Goal: Task Accomplishment & Management: Use online tool/utility

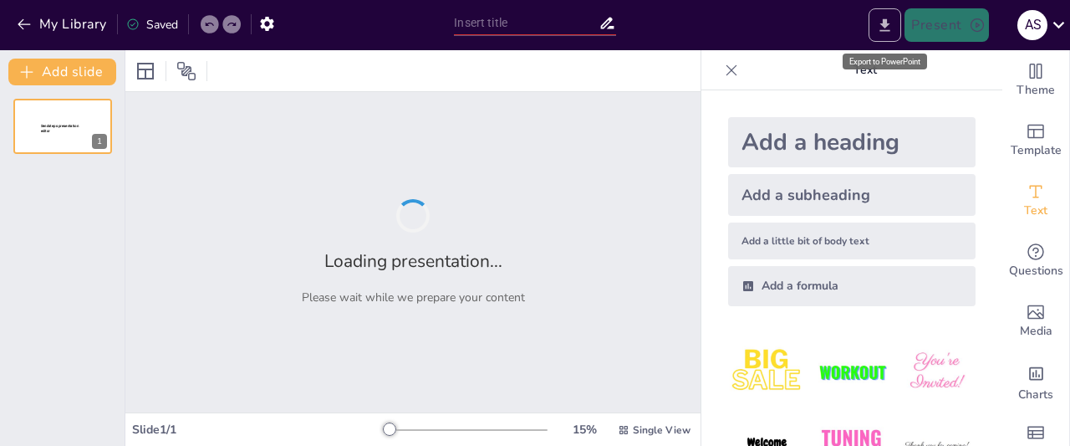
type input "New Sendsteps"
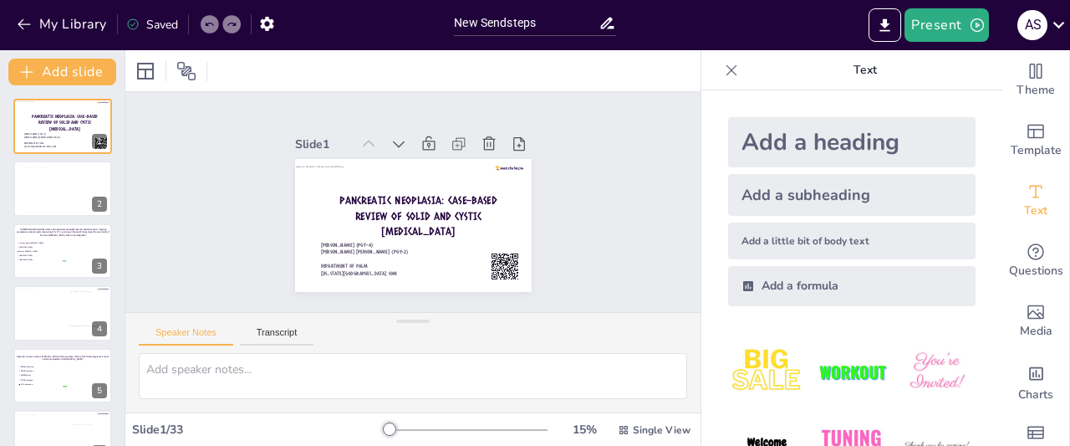
click at [727, 71] on icon at bounding box center [732, 69] width 11 height 11
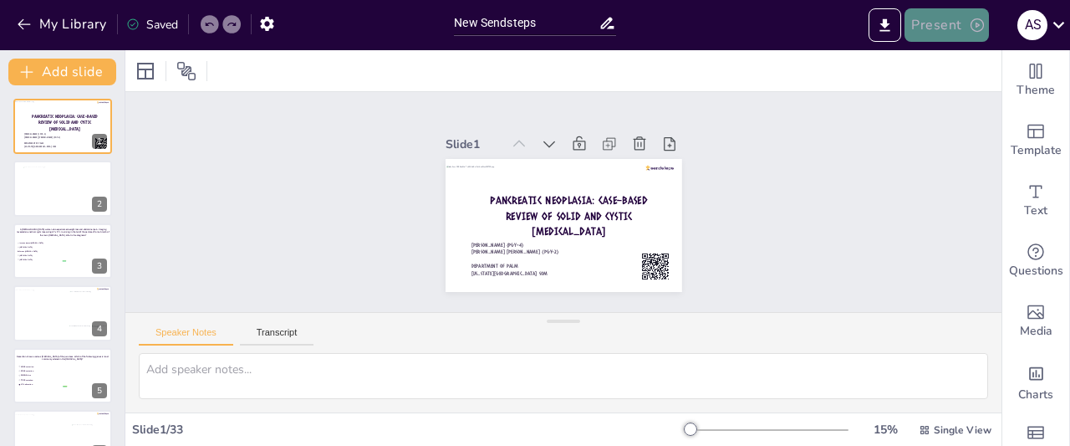
click at [952, 33] on button "Present" at bounding box center [947, 24] width 84 height 33
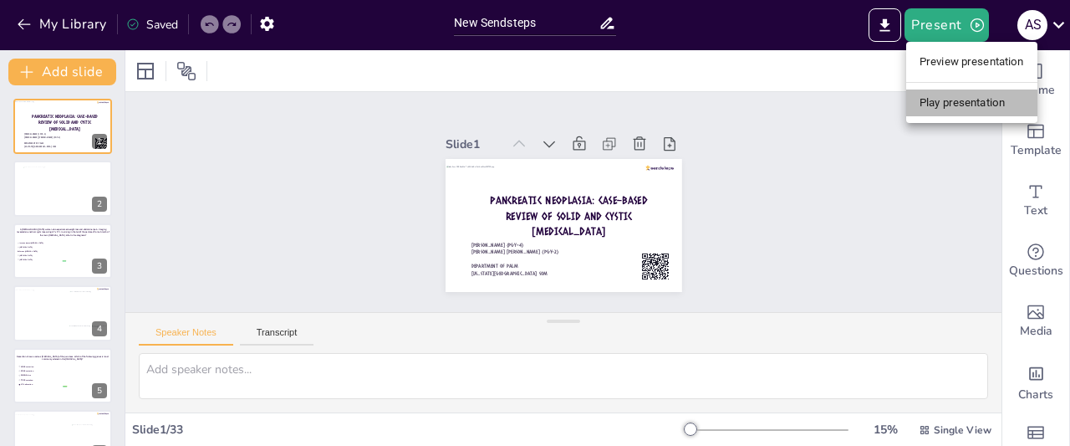
click at [962, 104] on li "Play presentation" at bounding box center [971, 102] width 131 height 27
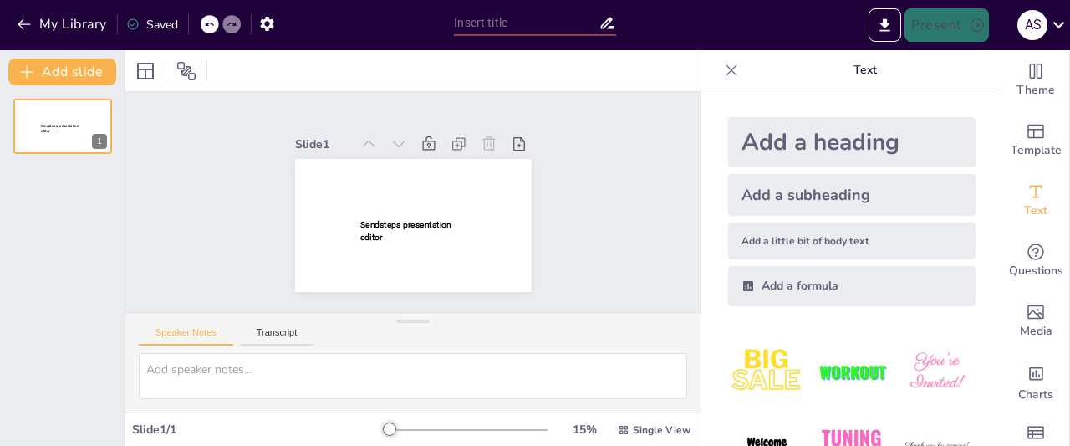
type input "New Sendsteps"
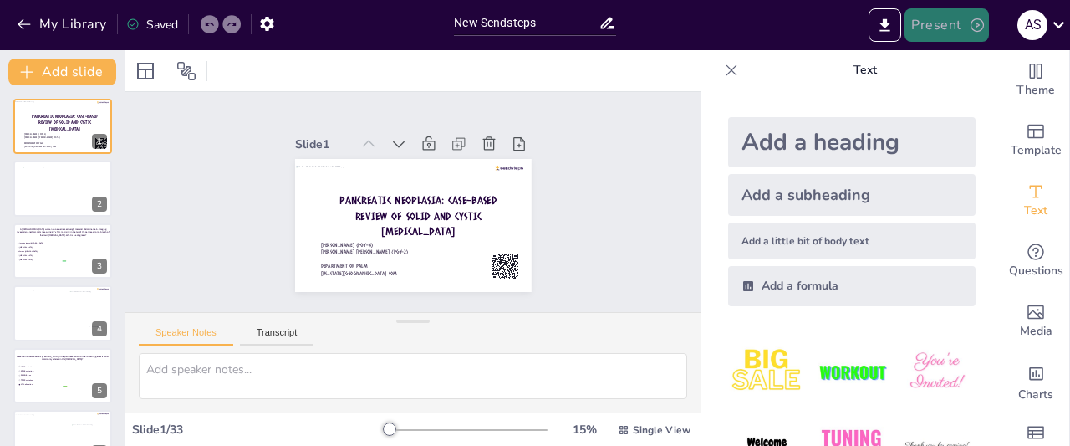
click at [949, 23] on button "Present" at bounding box center [947, 24] width 84 height 33
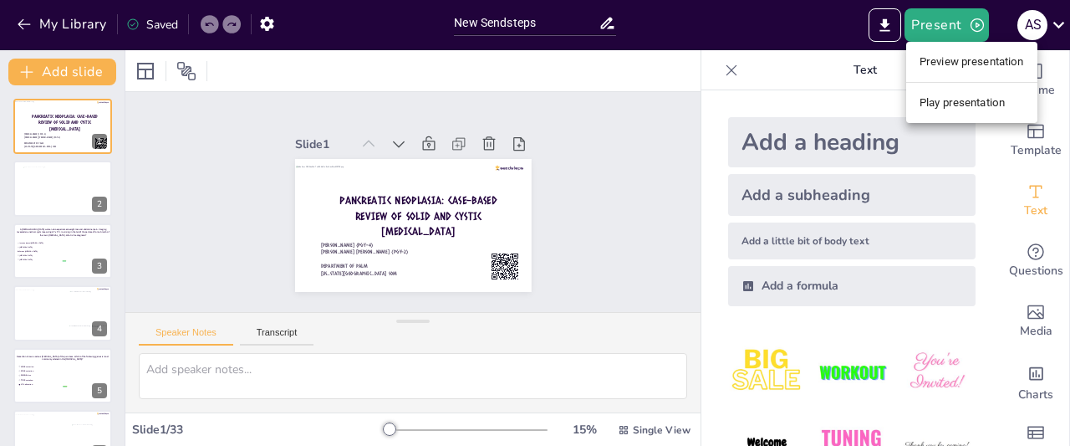
click at [950, 96] on li "Play presentation" at bounding box center [971, 102] width 131 height 27
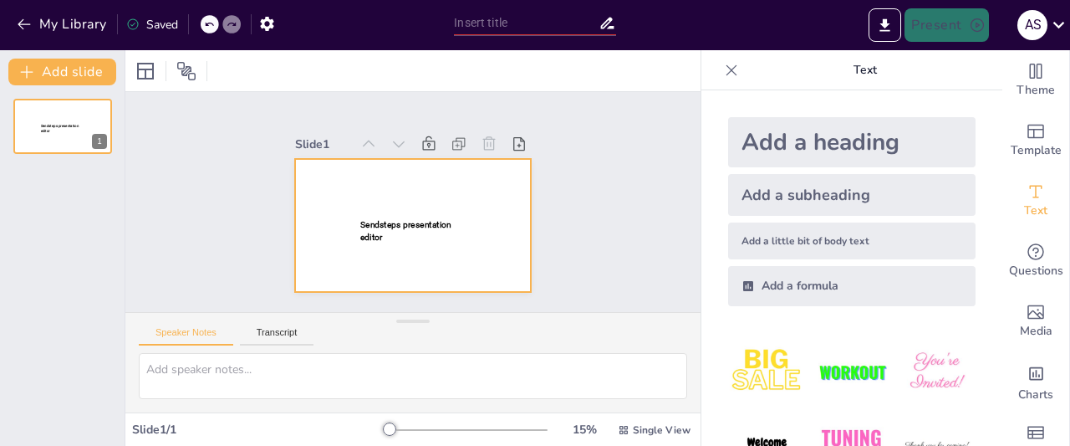
type input "New Sendsteps"
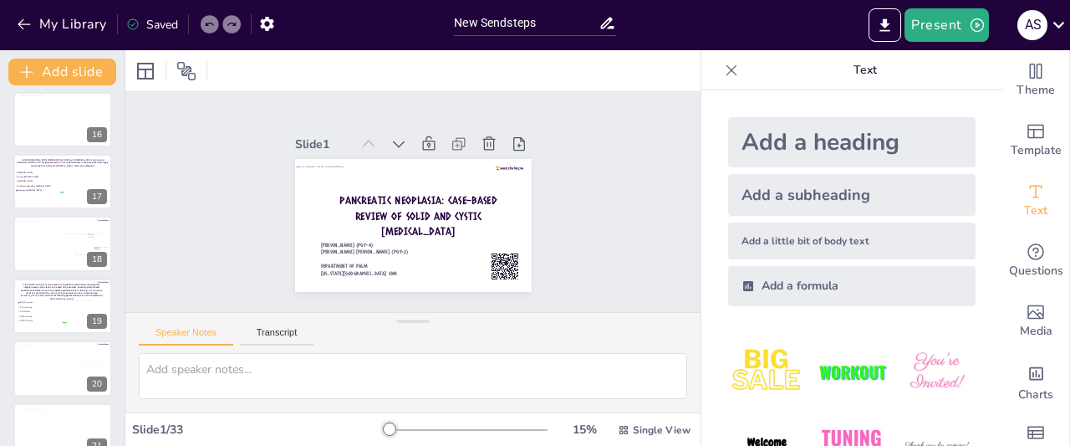
scroll to position [898, 0]
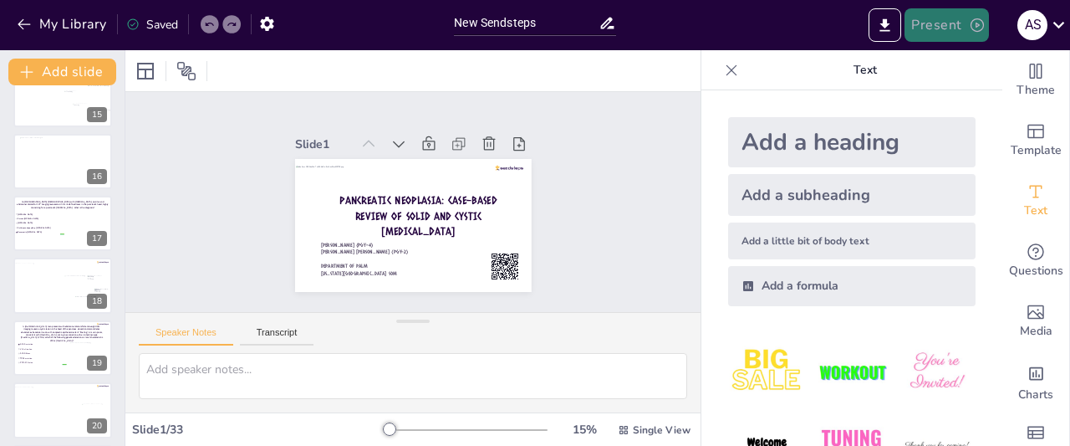
click at [921, 13] on button "Present" at bounding box center [947, 24] width 84 height 33
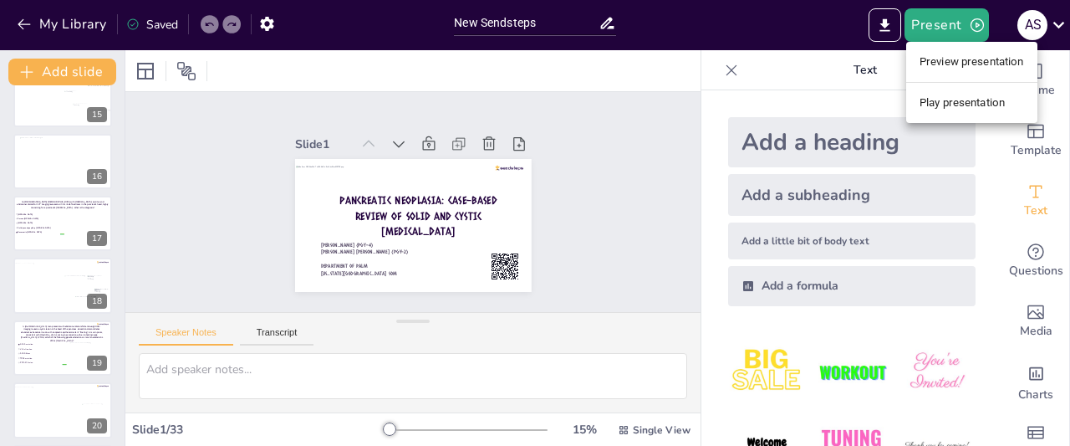
click at [929, 96] on li "Play presentation" at bounding box center [971, 102] width 131 height 27
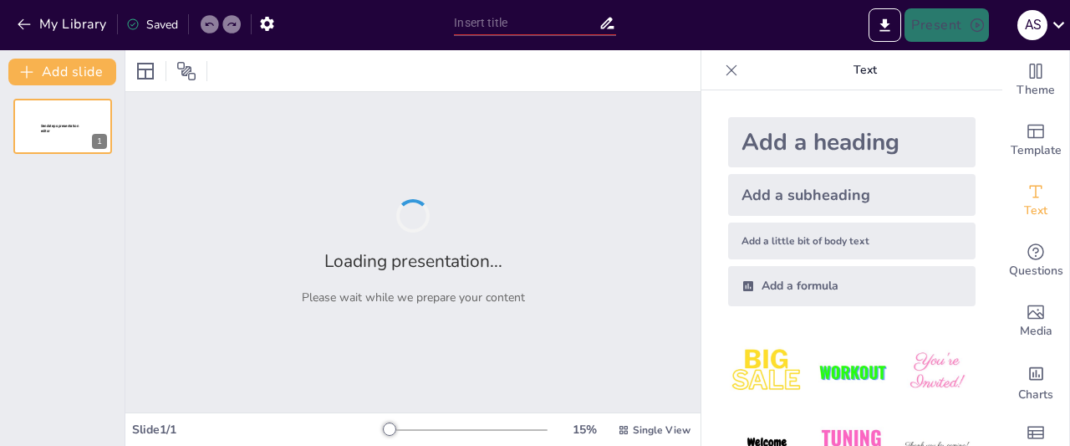
type input "New Sendsteps"
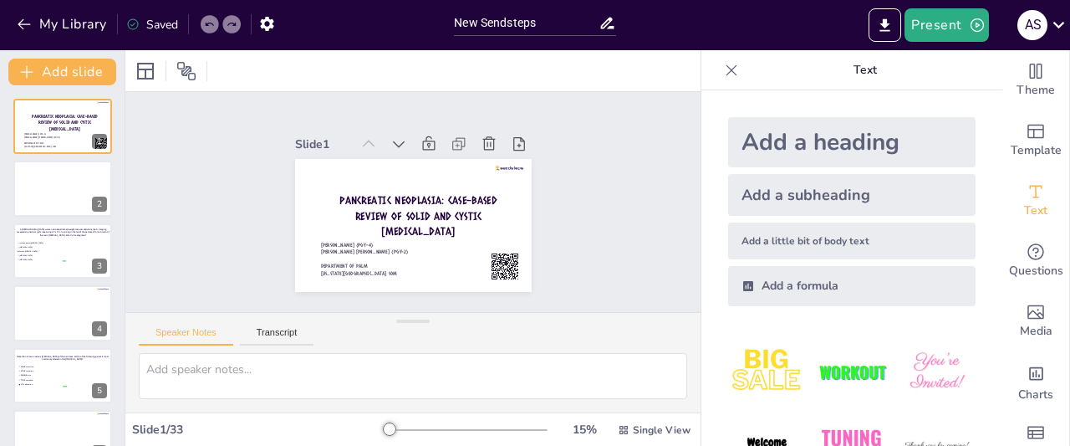
type textarea "A [DEMOGRAPHIC_DATA] woman who experienced weight loss and abdominal pain. Imag…"
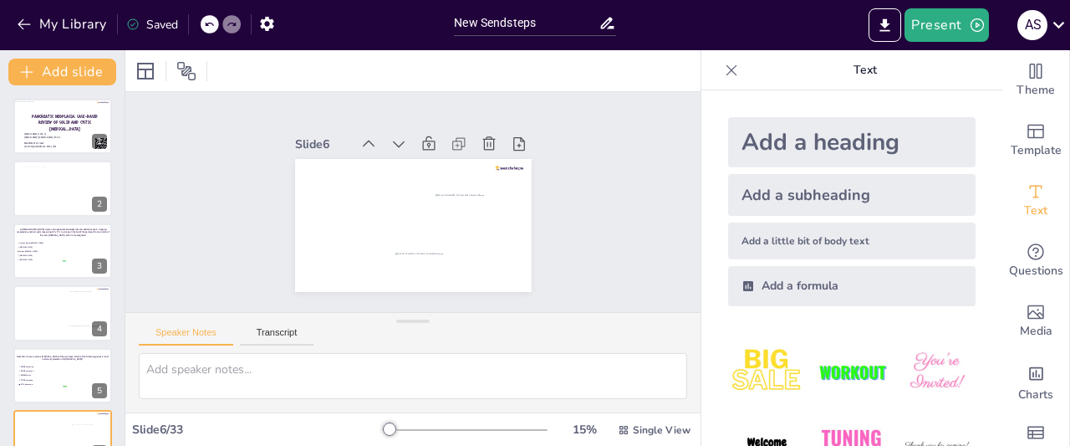
type textarea "A [DEMOGRAPHIC_DATA] [DEMOGRAPHIC_DATA] presented with complaints of chronic in…"
type textarea "A [DEMOGRAPHIC_DATA] [DEMOGRAPHIC_DATA] with [MEDICAL_DATA] who presented with …"
type textarea "An [DEMOGRAPHIC_DATA] [DEMOGRAPHIC_DATA] with [MEDICAL_DATA], pruritus and abdo…"
type textarea "A [DEMOGRAPHIC_DATA] [DEMOGRAPHIC_DATA] with abdominal pain, elevated amylase a…"
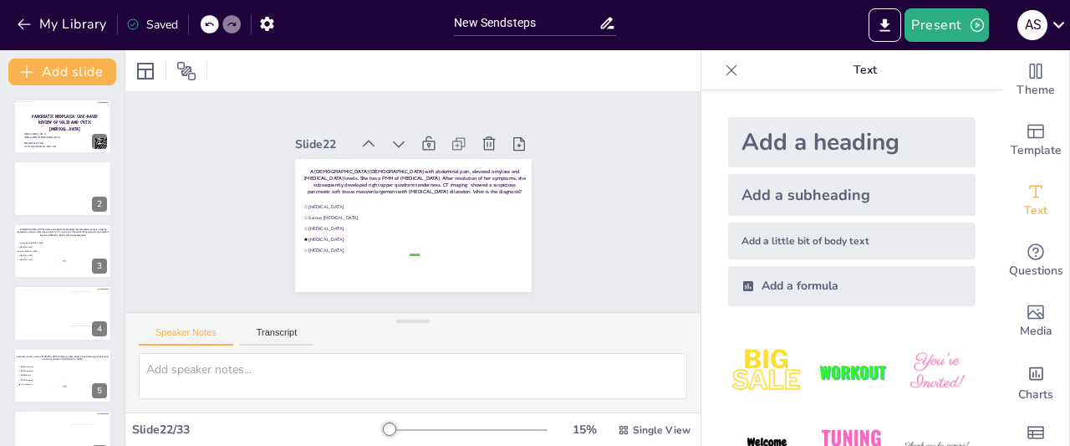
type textarea "A [DEMOGRAPHIC_DATA] [DEMOGRAPHIC_DATA] with abdominal pain, elevated amylase a…"
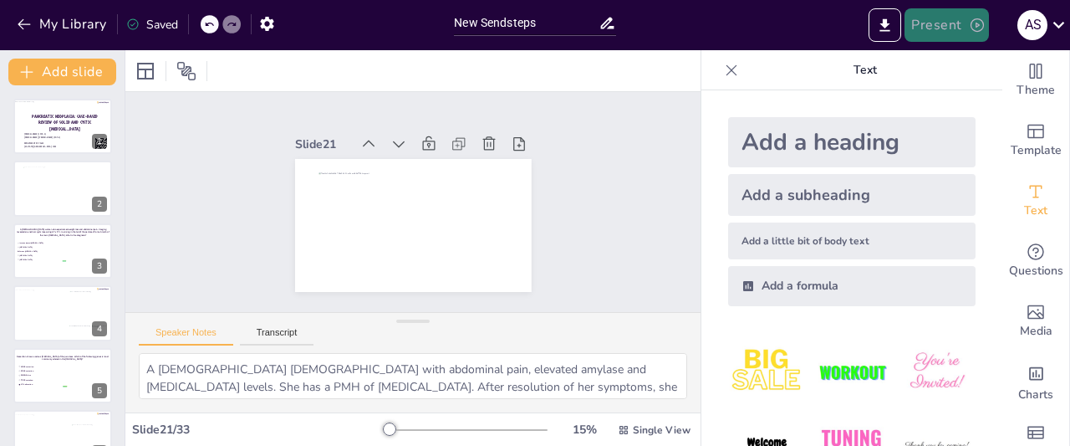
click at [944, 18] on button "Present" at bounding box center [947, 24] width 84 height 33
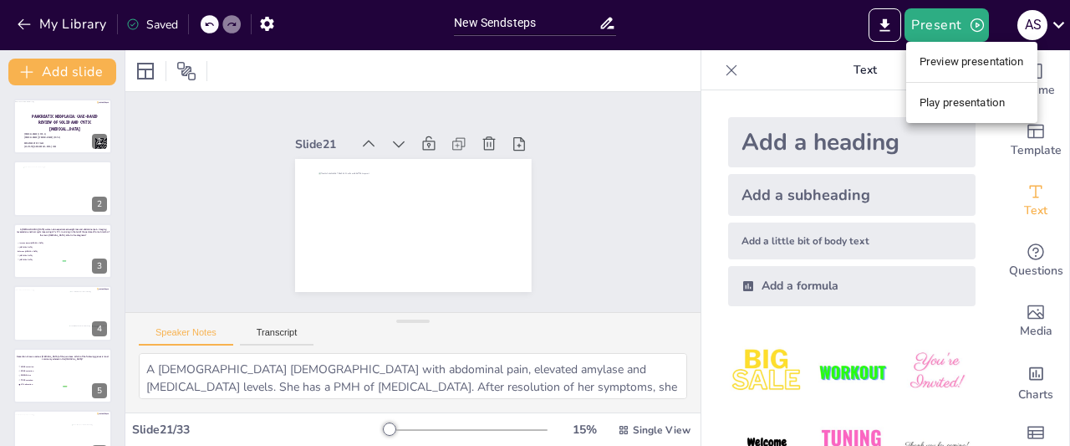
click at [942, 103] on li "Play presentation" at bounding box center [971, 102] width 131 height 27
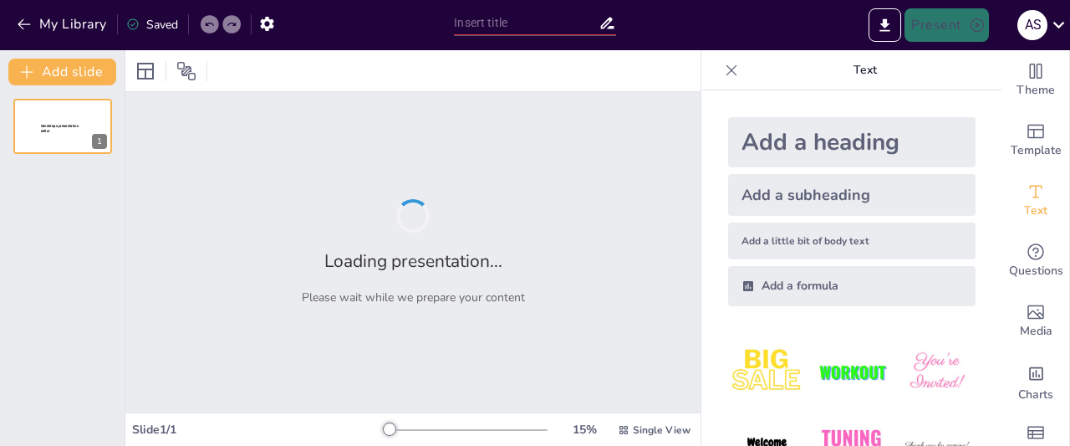
type input "New Sendsteps"
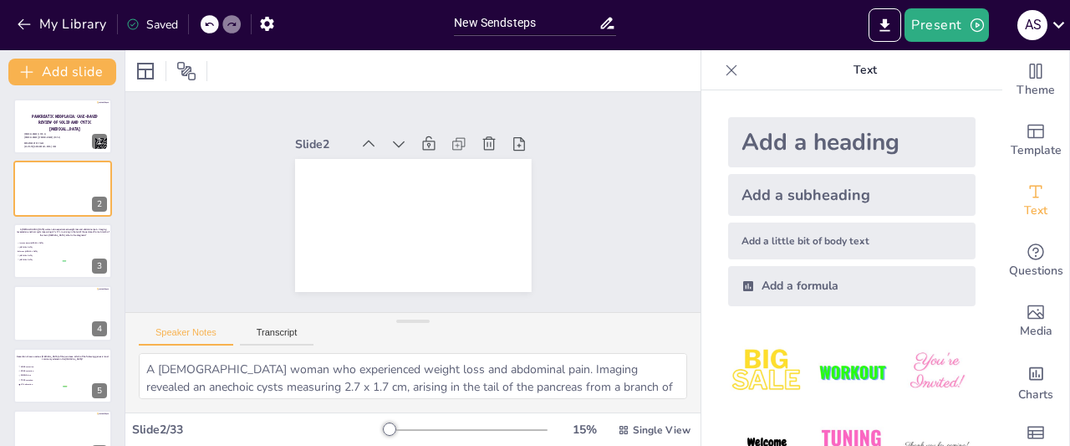
type textarea "A [DEMOGRAPHIC_DATA] woman who experienced weight loss and abdominal pain. Imag…"
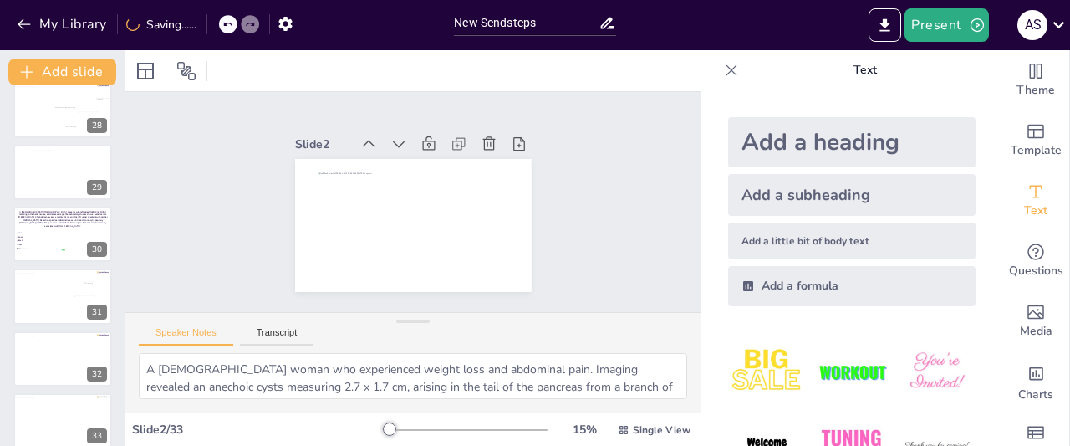
scroll to position [1712, 0]
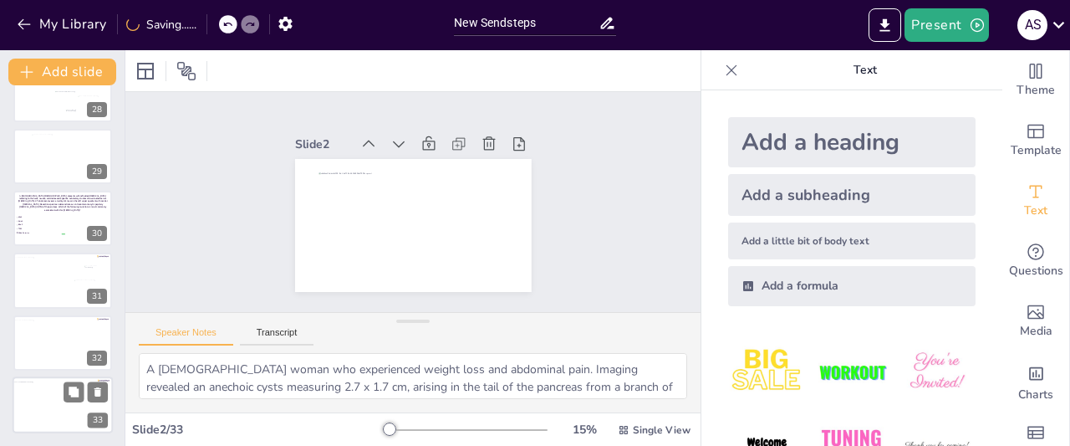
click at [48, 412] on div at bounding box center [61, 407] width 96 height 52
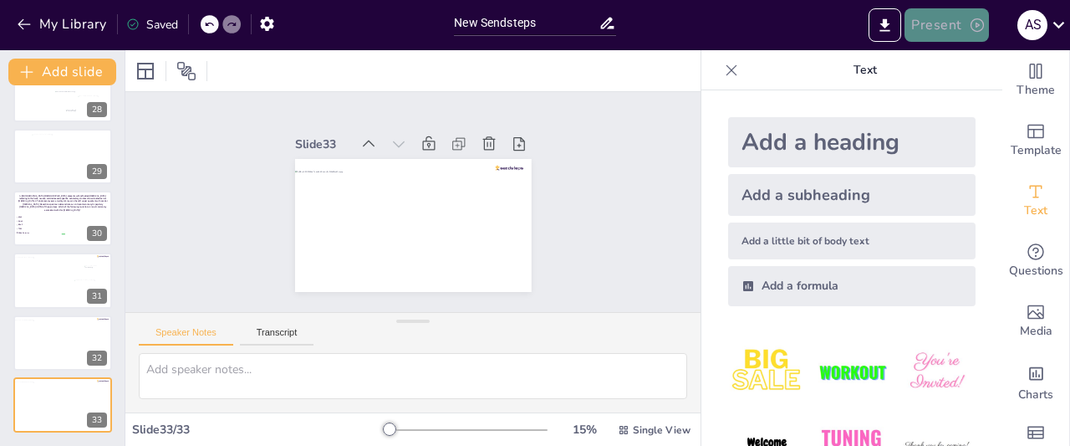
click at [961, 21] on button "Present" at bounding box center [947, 24] width 84 height 33
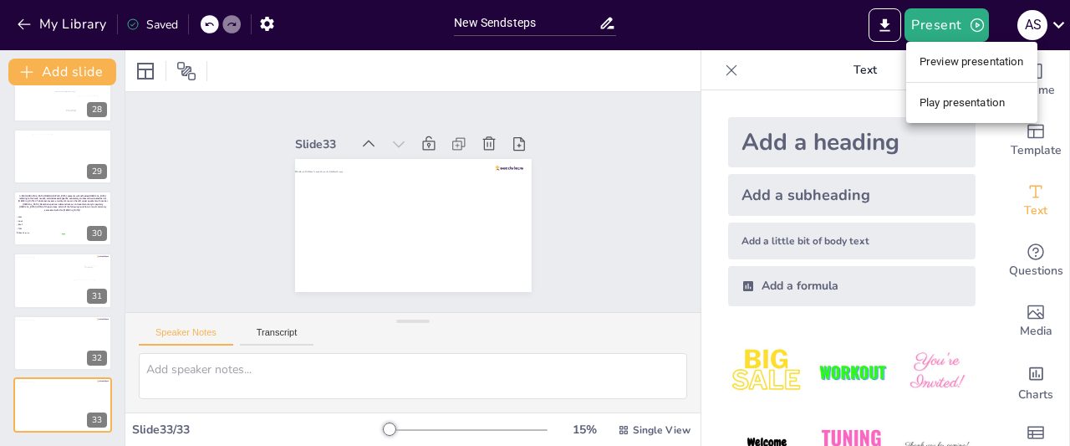
click at [951, 59] on li "Preview presentation" at bounding box center [971, 61] width 131 height 27
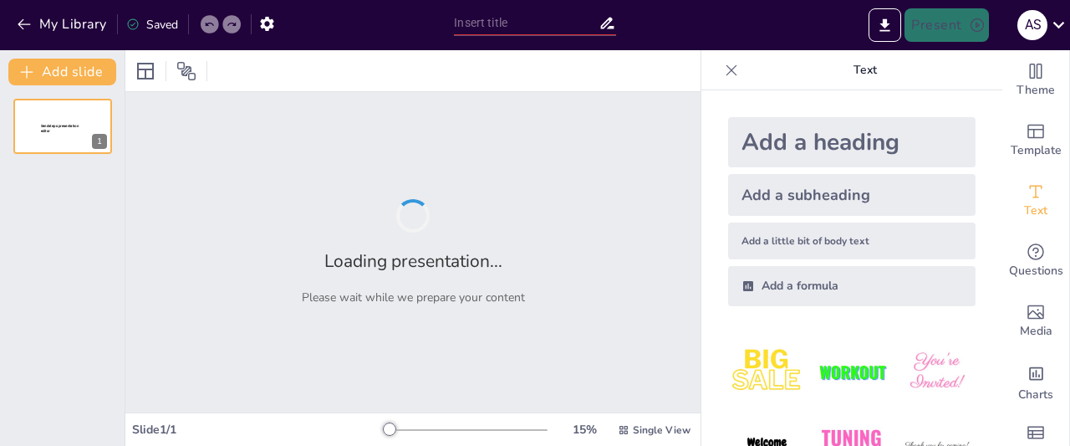
type input "New Sendsteps"
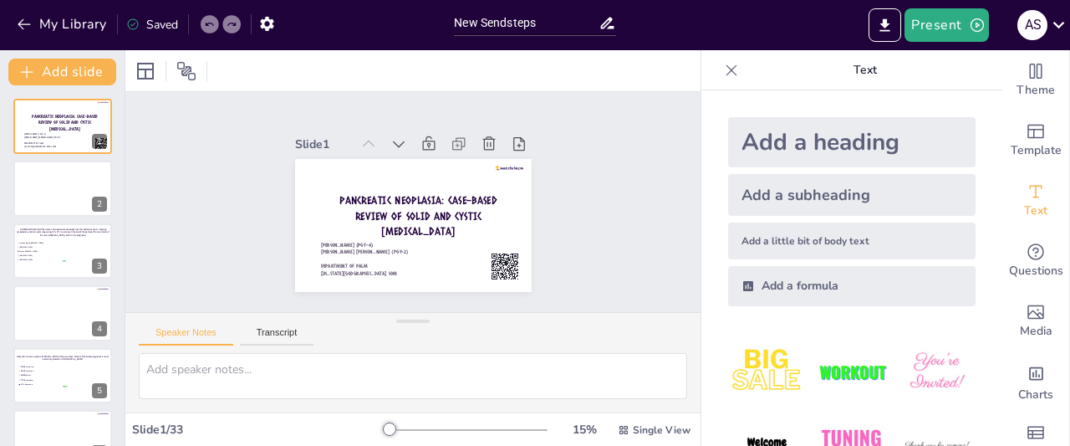
type textarea "A [DEMOGRAPHIC_DATA] woman who experienced weight loss and abdominal pain. Imag…"
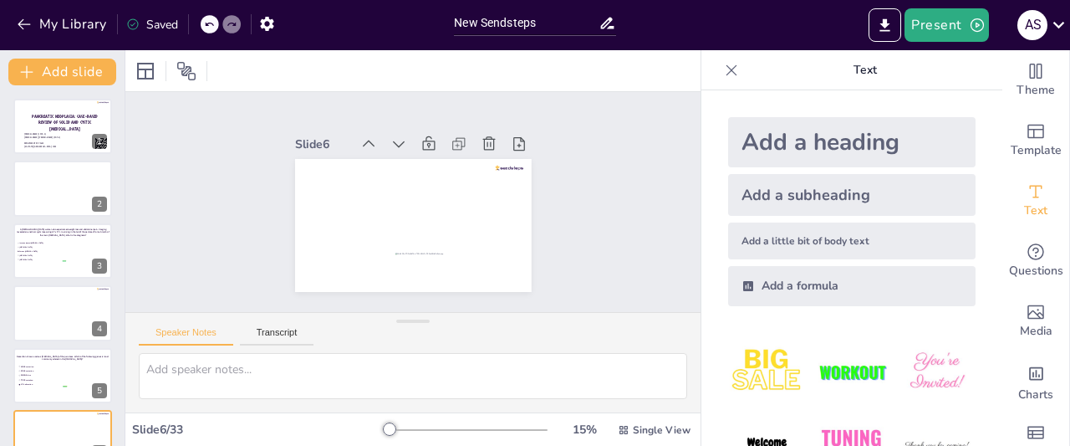
type textarea "A [DEMOGRAPHIC_DATA] [DEMOGRAPHIC_DATA] presented with complaints of chronic in…"
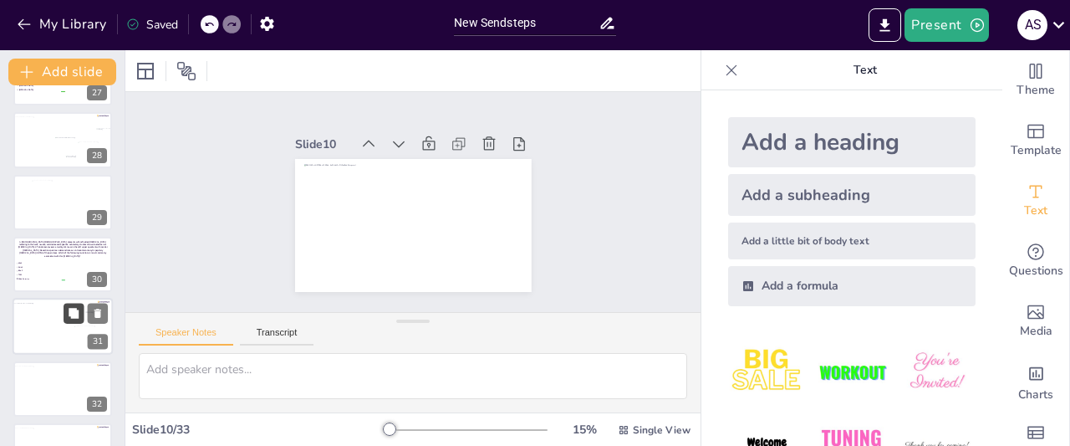
scroll to position [1712, 0]
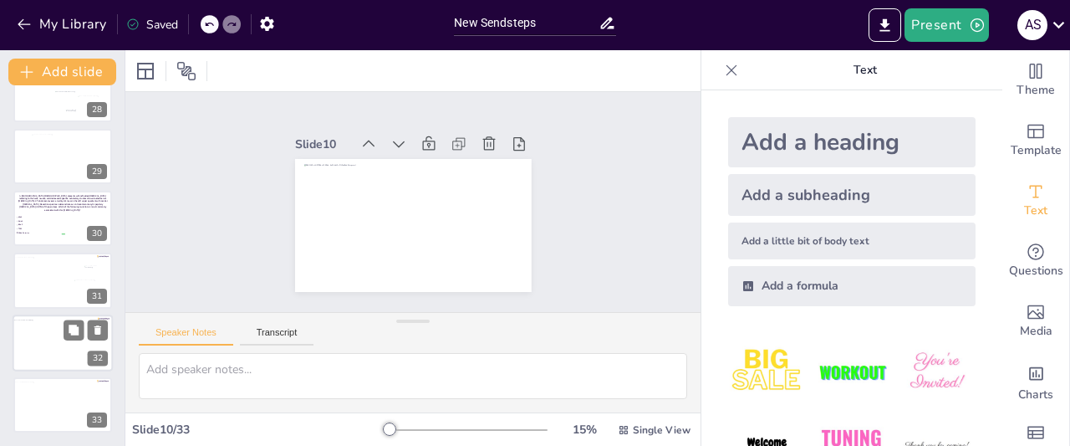
click at [62, 359] on div at bounding box center [61, 345] width 96 height 52
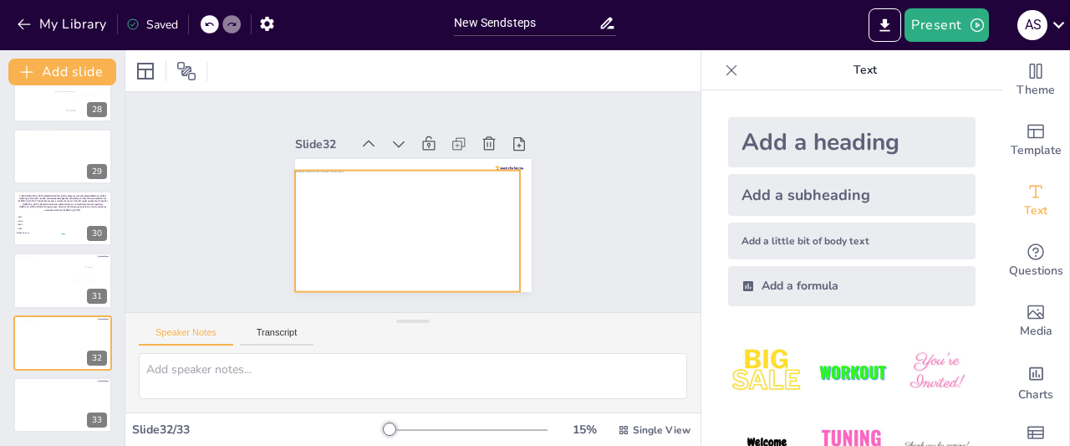
click at [313, 246] on div at bounding box center [404, 230] width 237 height 145
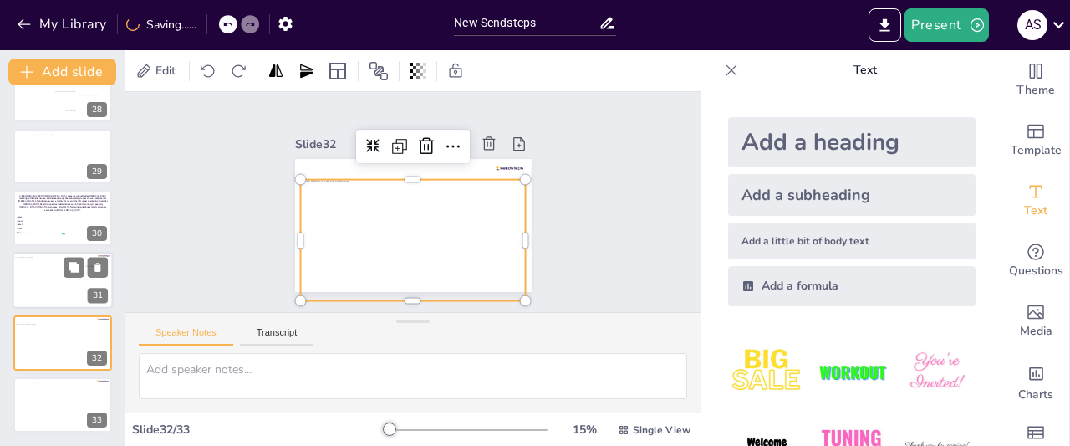
click at [53, 286] on div at bounding box center [61, 283] width 96 height 52
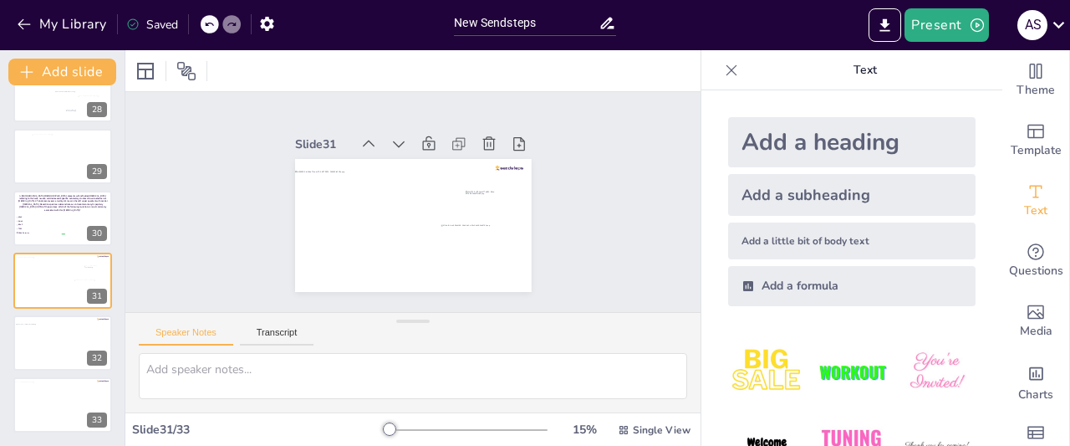
click at [723, 70] on icon at bounding box center [731, 70] width 17 height 17
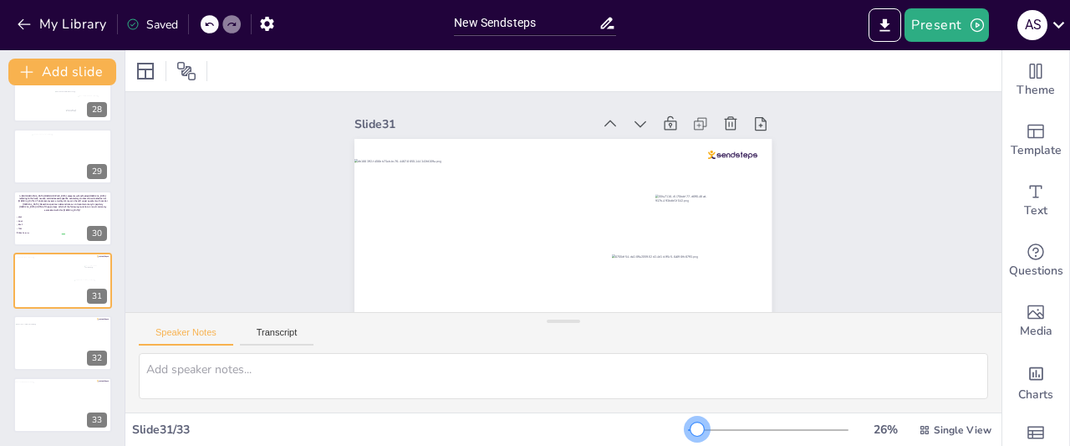
drag, startPoint x: 680, startPoint y: 431, endPoint x: 686, endPoint y: 416, distance: 16.1
click at [688, 416] on div "26 % Single View" at bounding box center [841, 429] width 307 height 27
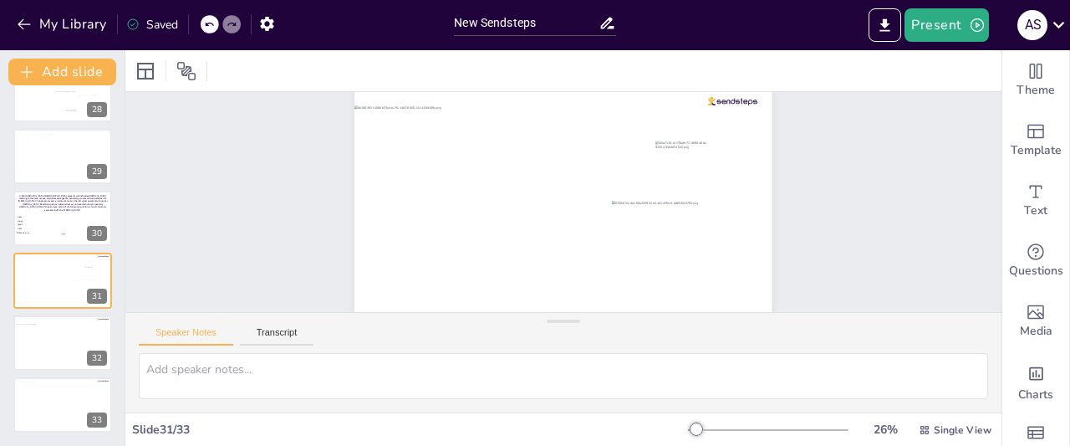
scroll to position [74, 0]
click at [272, 24] on icon "button" at bounding box center [266, 24] width 13 height 14
click at [272, 25] on icon "button" at bounding box center [266, 24] width 13 height 14
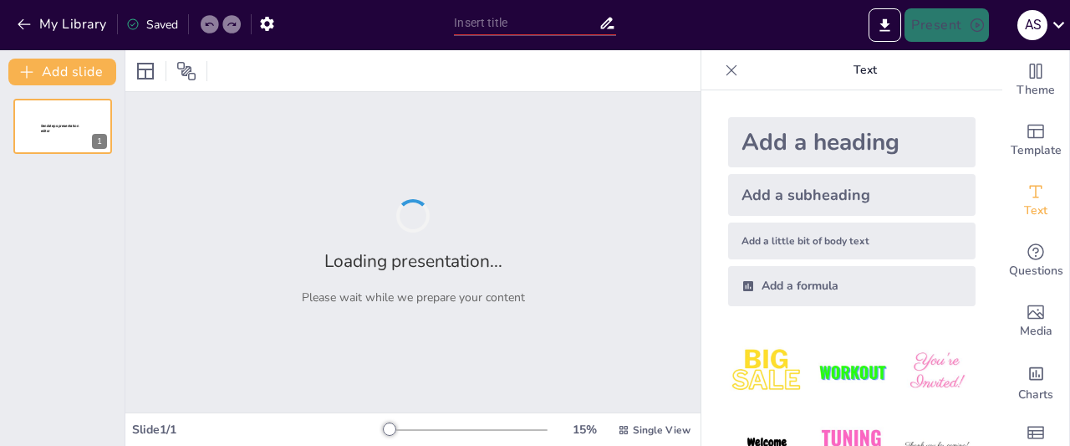
type input "New Sendsteps"
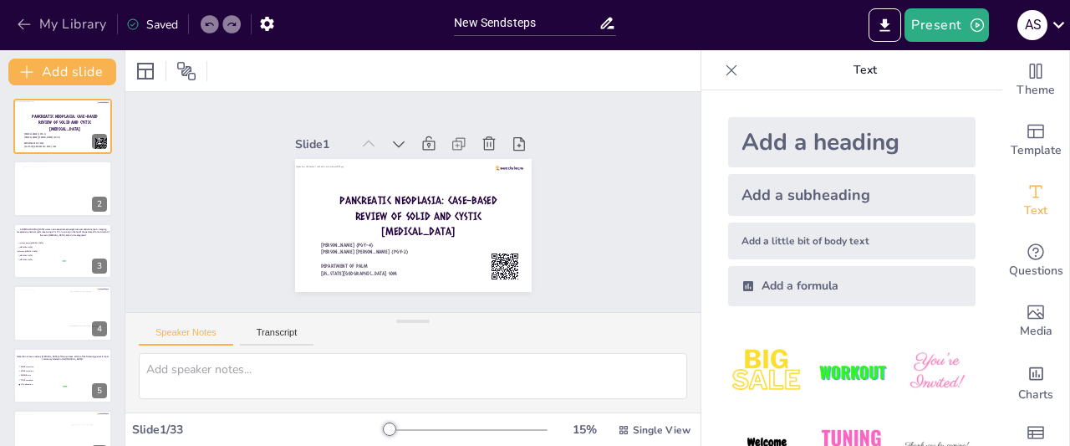
click at [52, 25] on button "My Library" at bounding box center [63, 24] width 101 height 27
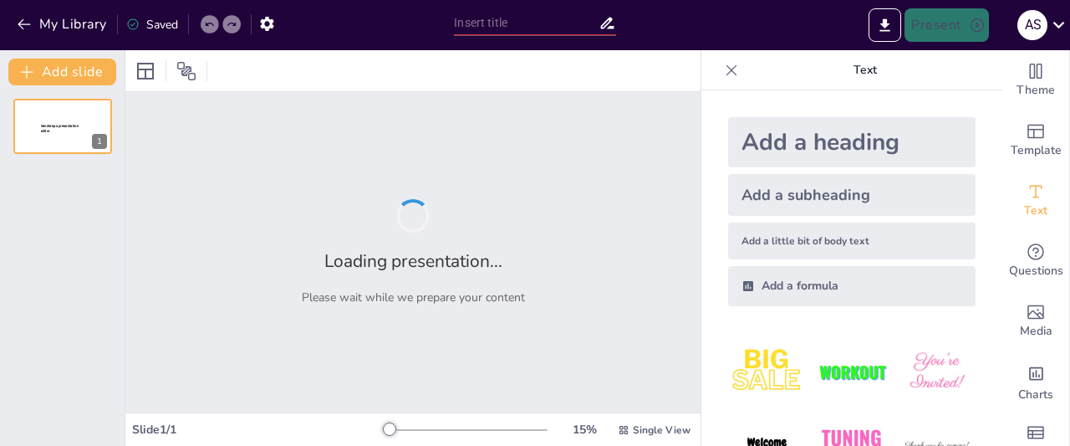
type input "New Sendsteps"
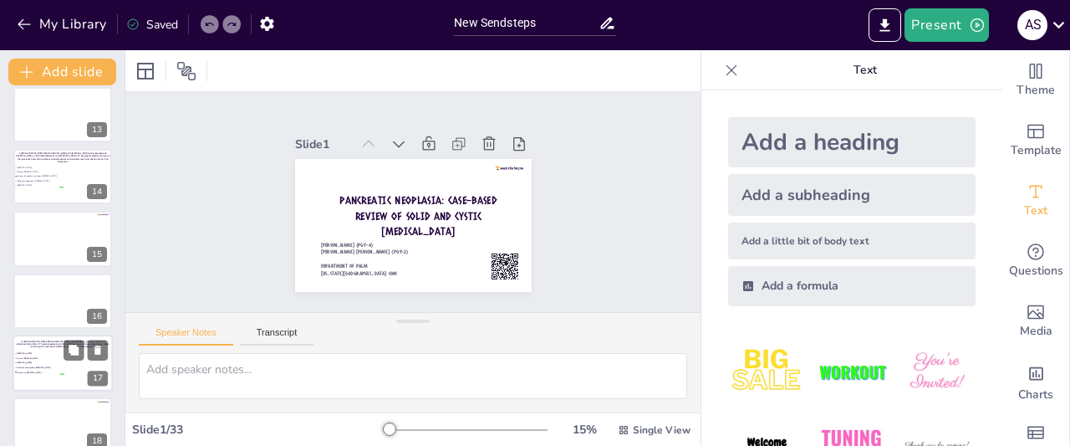
scroll to position [875, 0]
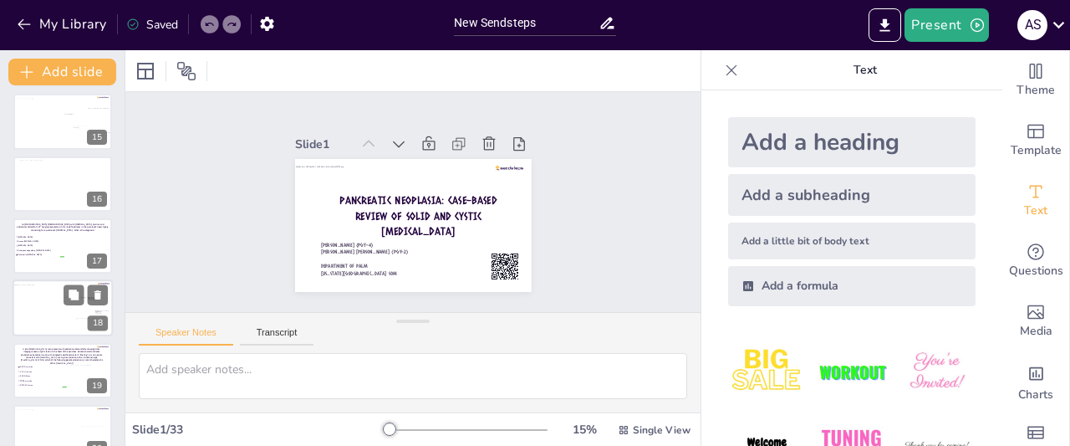
click at [54, 313] on div at bounding box center [61, 311] width 96 height 52
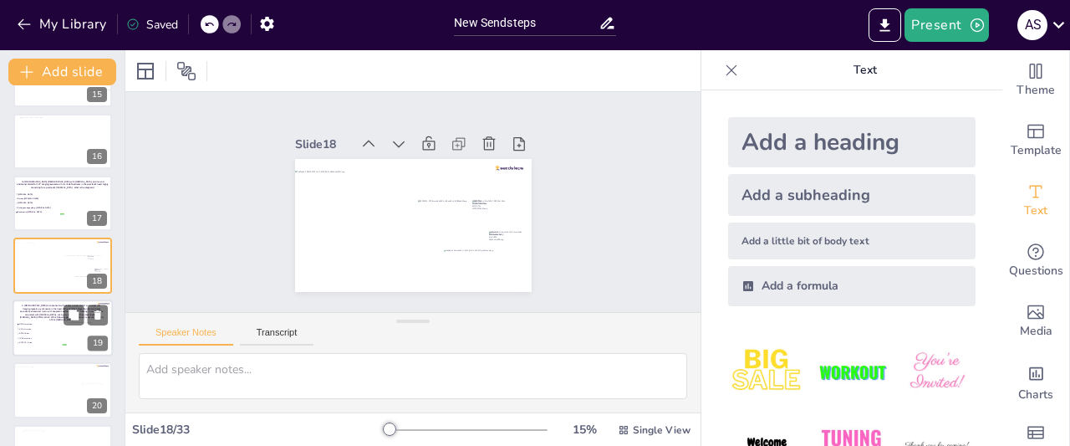
click at [54, 338] on span "TP53 mutation" at bounding box center [42, 338] width 47 height 3
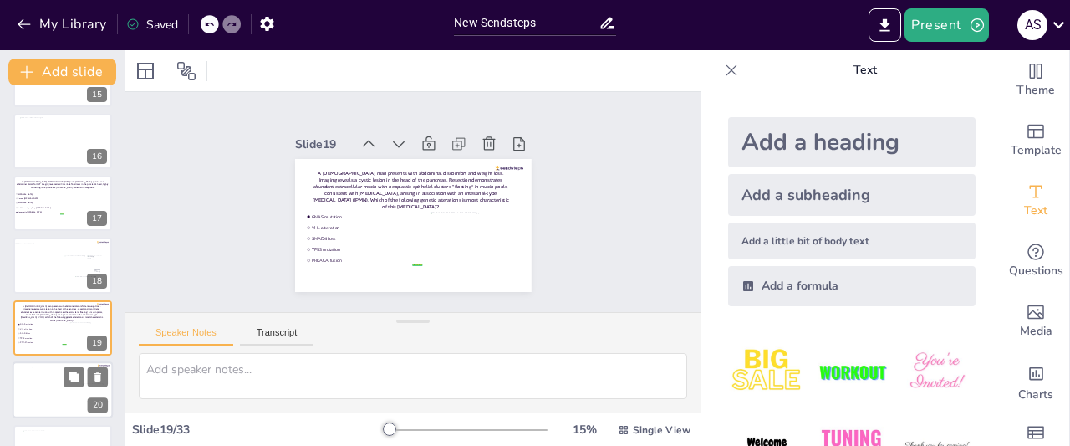
scroll to position [980, 0]
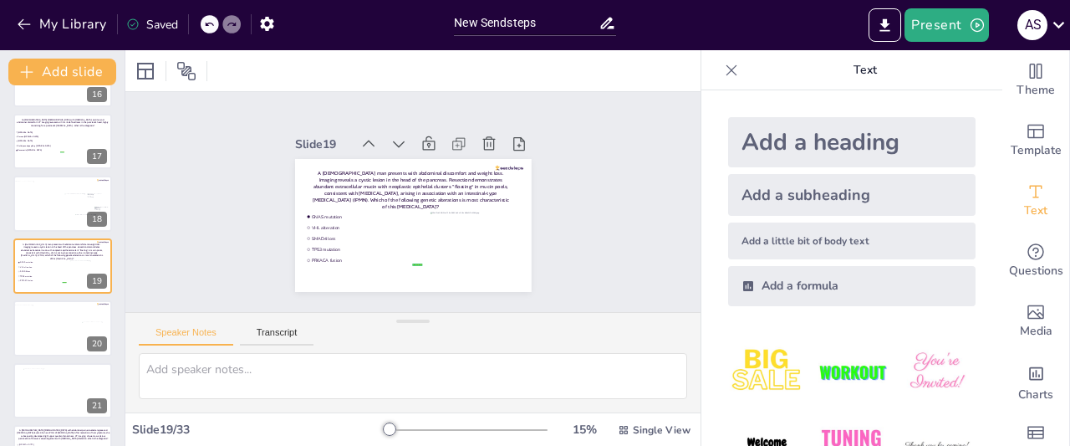
click at [723, 73] on icon at bounding box center [731, 70] width 17 height 17
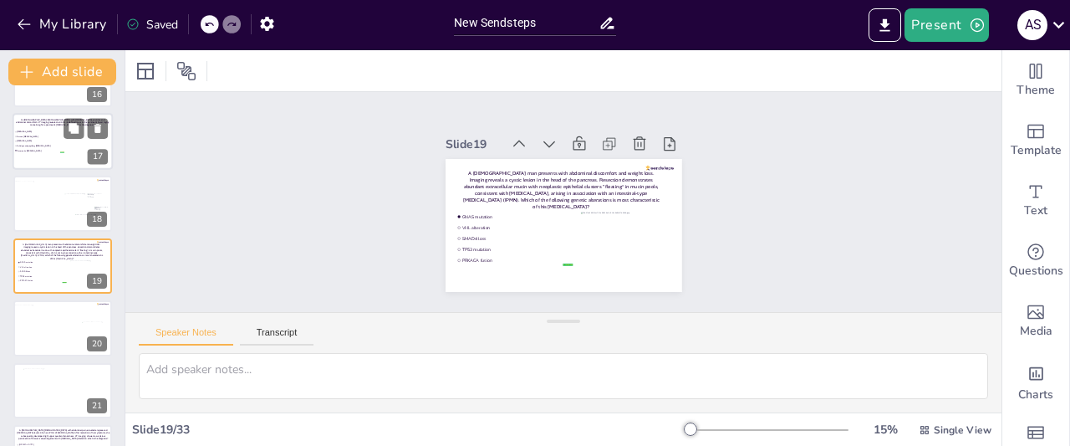
click at [49, 212] on div at bounding box center [60, 206] width 94 height 51
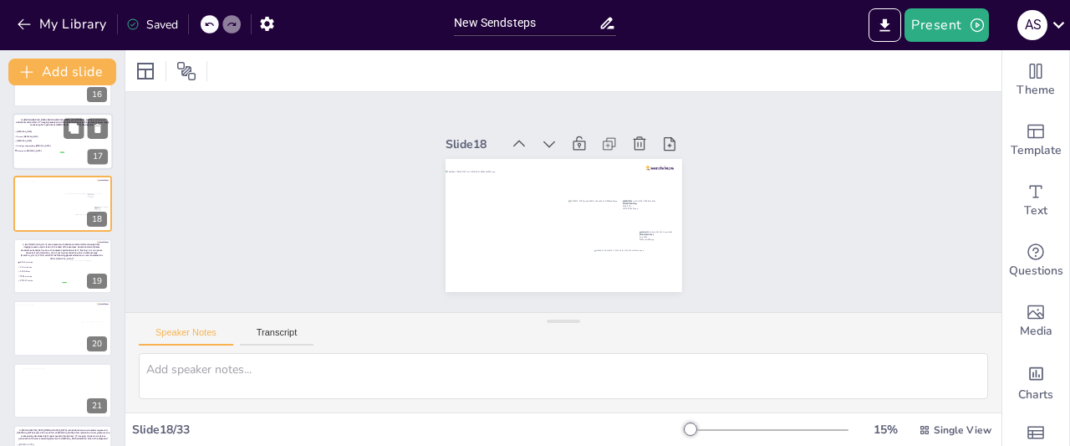
scroll to position [918, 0]
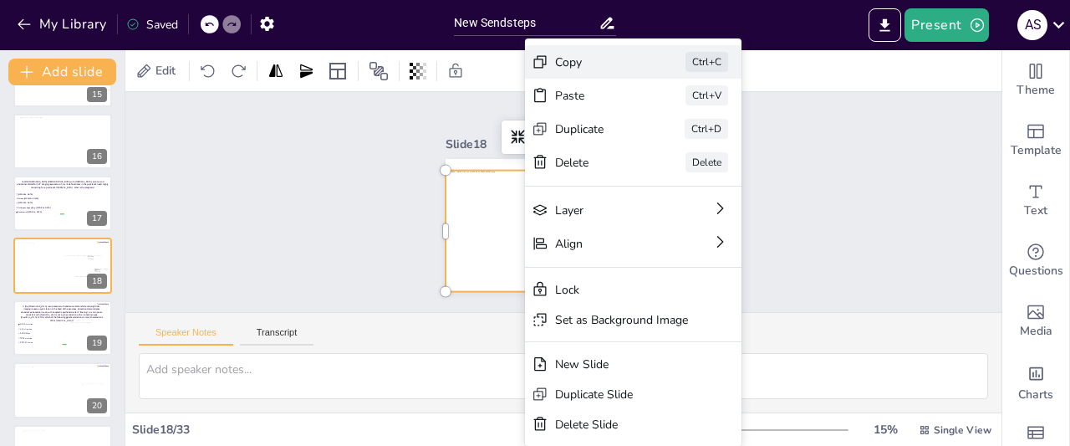
click at [687, 185] on div "Copy" at bounding box center [729, 205] width 84 height 41
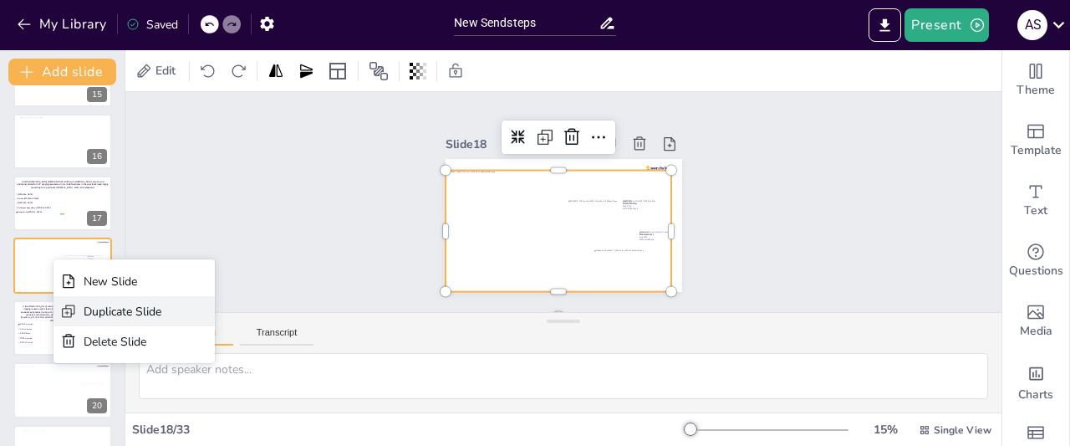
click at [96, 315] on div "Duplicate Slide" at bounding box center [123, 312] width 78 height 16
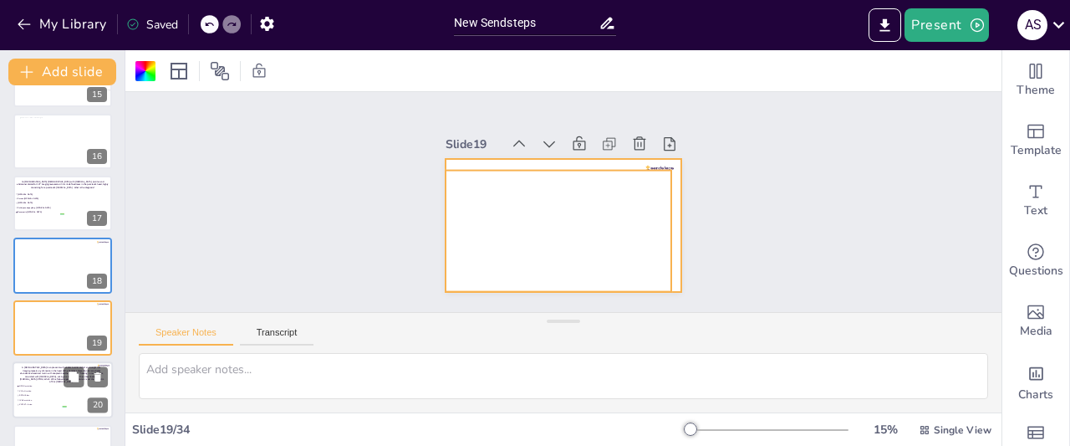
scroll to position [1002, 0]
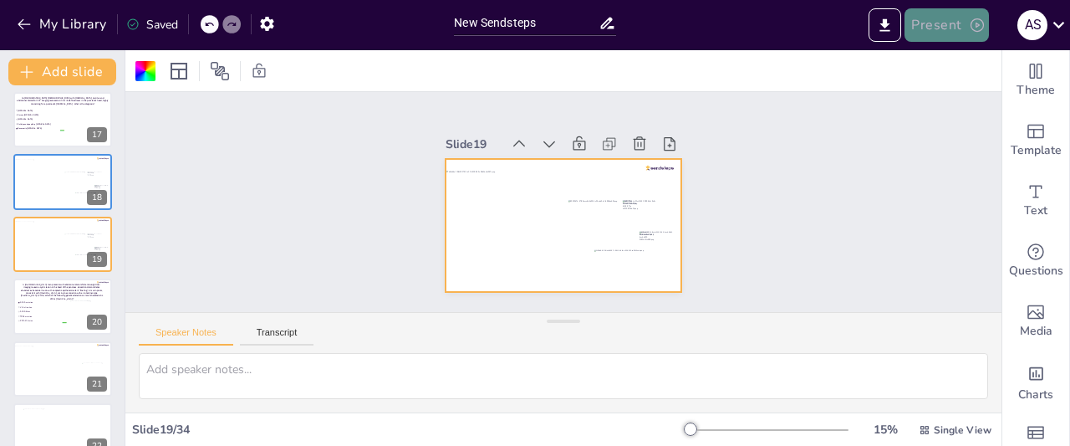
click at [955, 22] on button "Present" at bounding box center [947, 24] width 84 height 33
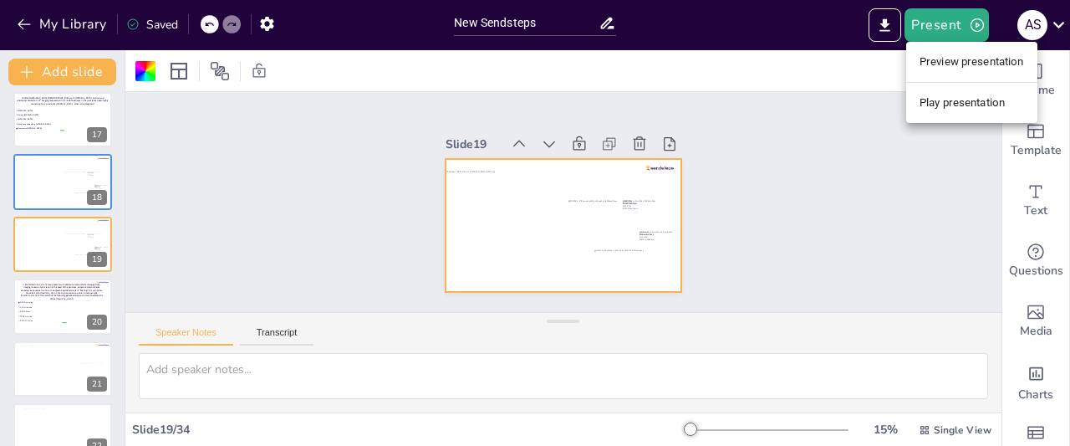
click at [961, 59] on li "Preview presentation" at bounding box center [971, 61] width 131 height 27
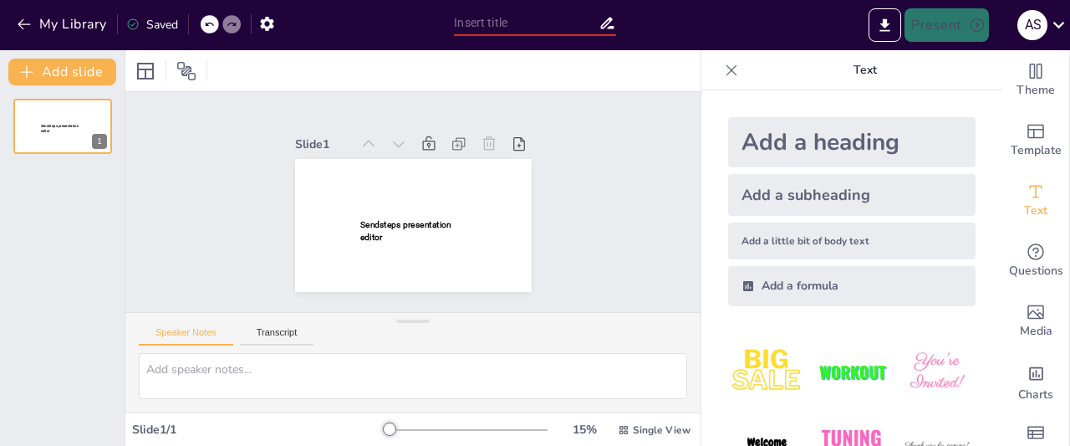
type input "New Sendsteps"
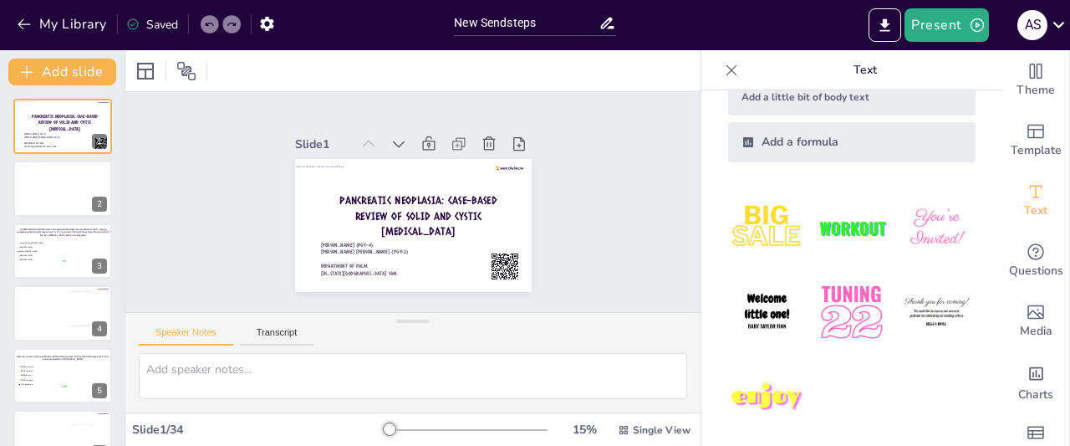
scroll to position [153, 0]
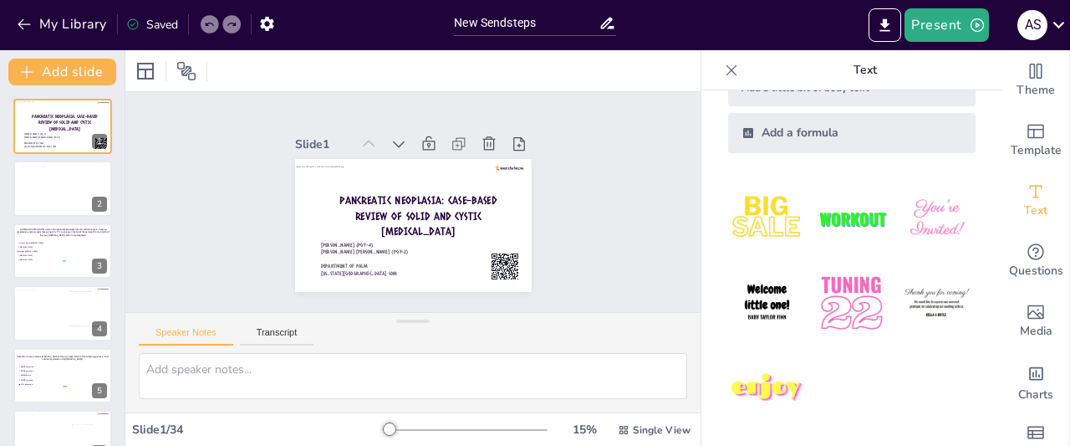
click at [727, 74] on icon at bounding box center [732, 69] width 11 height 11
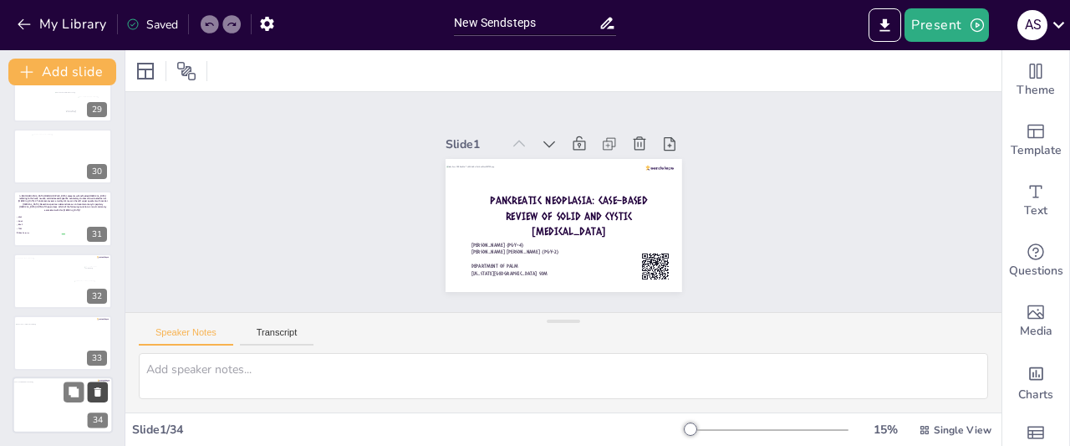
scroll to position [1774, 0]
click at [1056, 25] on icon at bounding box center [1060, 25] width 12 height 7
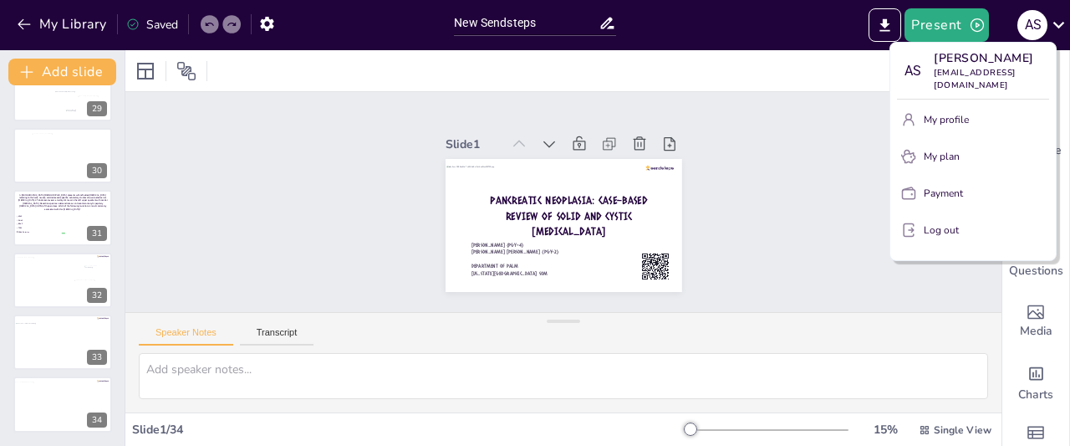
click at [936, 232] on p "Log out" at bounding box center [941, 229] width 35 height 15
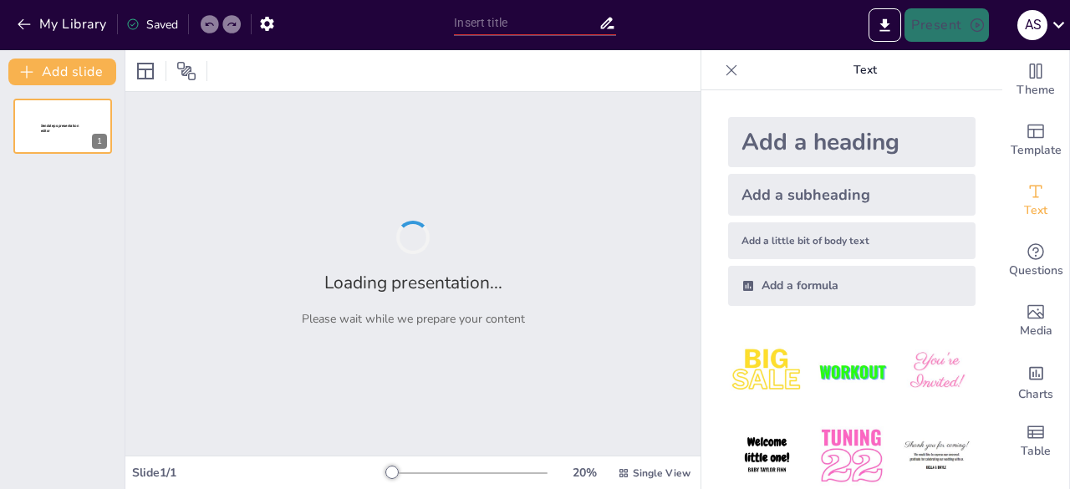
type input "New Sendsteps"
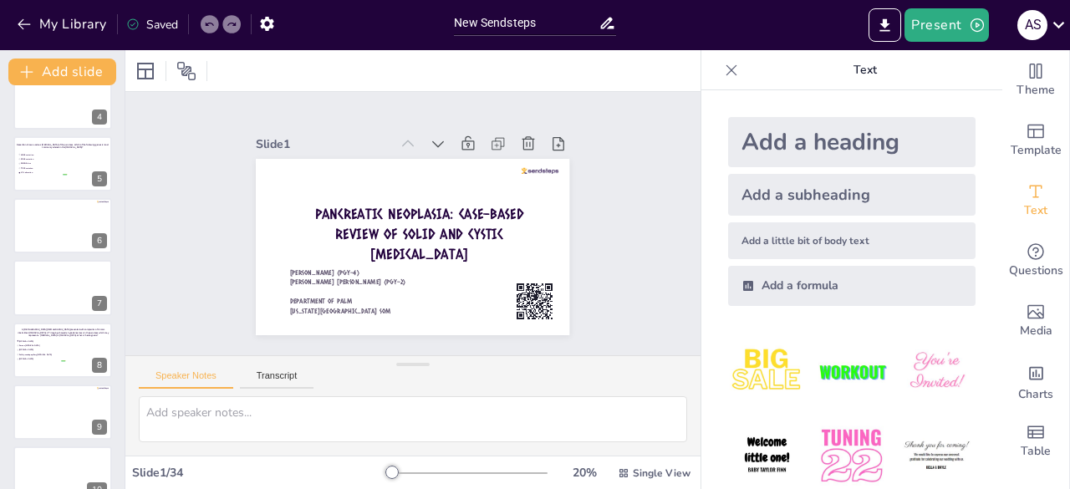
scroll to position [251, 0]
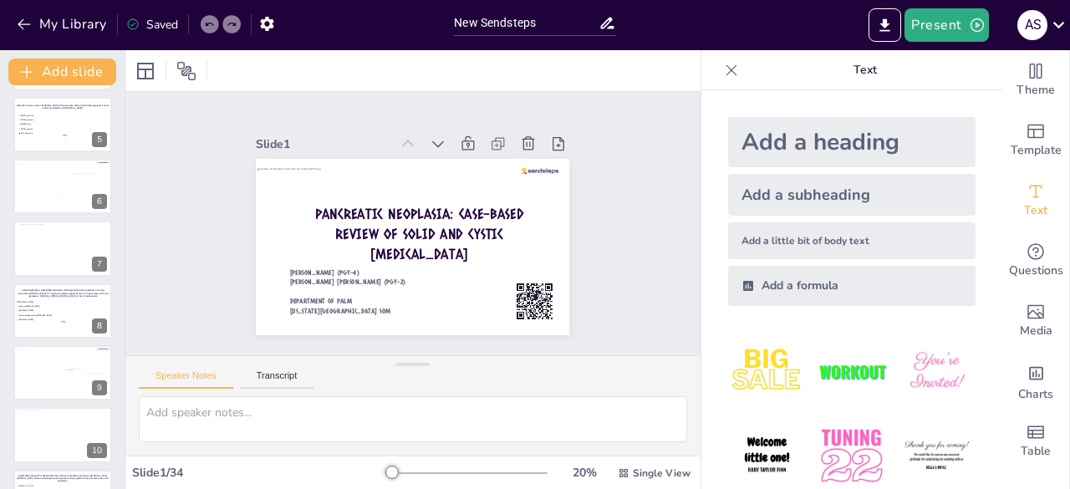
click at [726, 74] on icon at bounding box center [731, 70] width 17 height 17
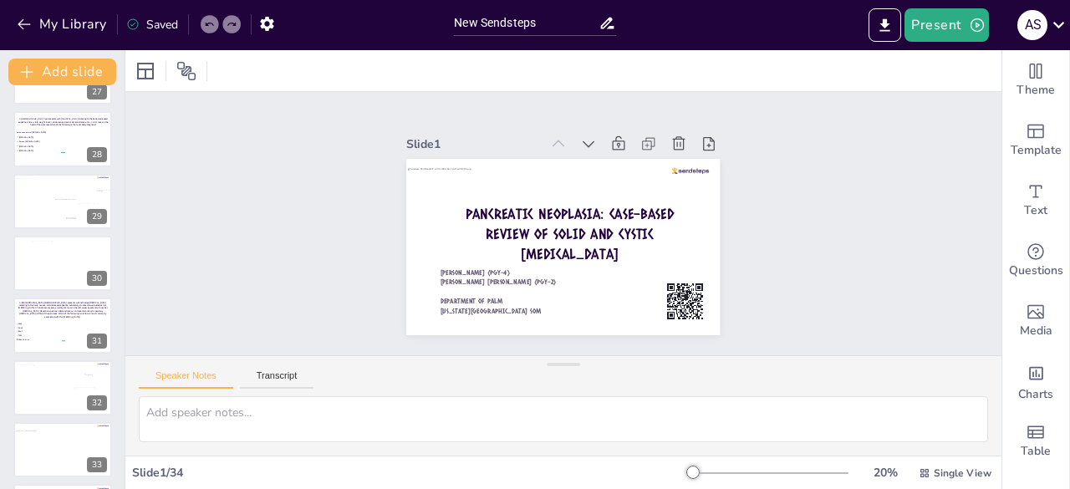
scroll to position [1731, 0]
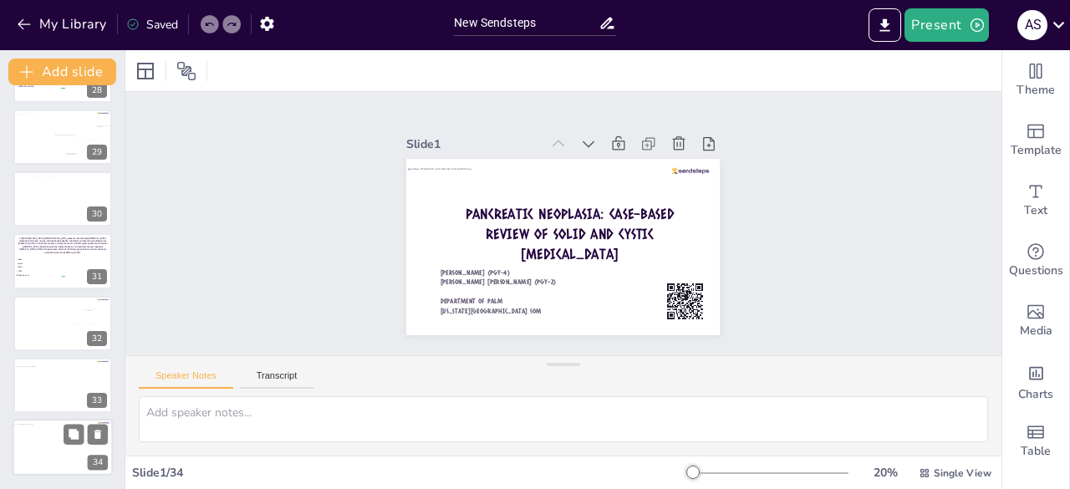
click at [74, 452] on div at bounding box center [61, 451] width 96 height 52
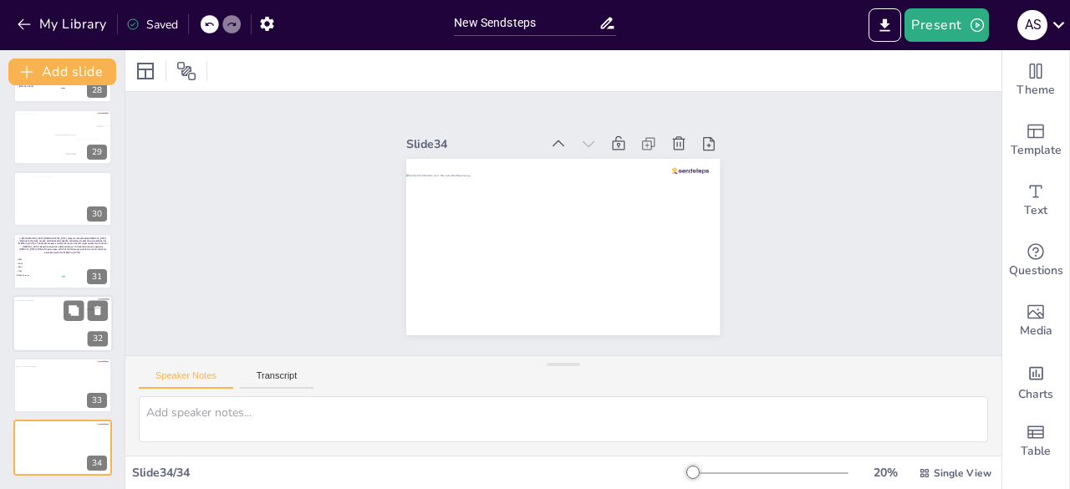
click at [62, 348] on div at bounding box center [61, 326] width 96 height 52
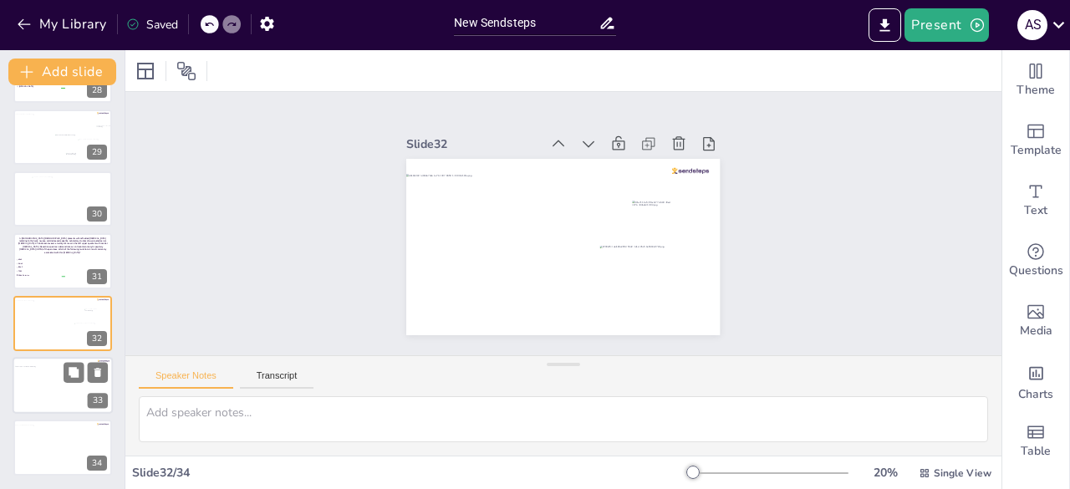
click at [52, 384] on div at bounding box center [63, 392] width 96 height 52
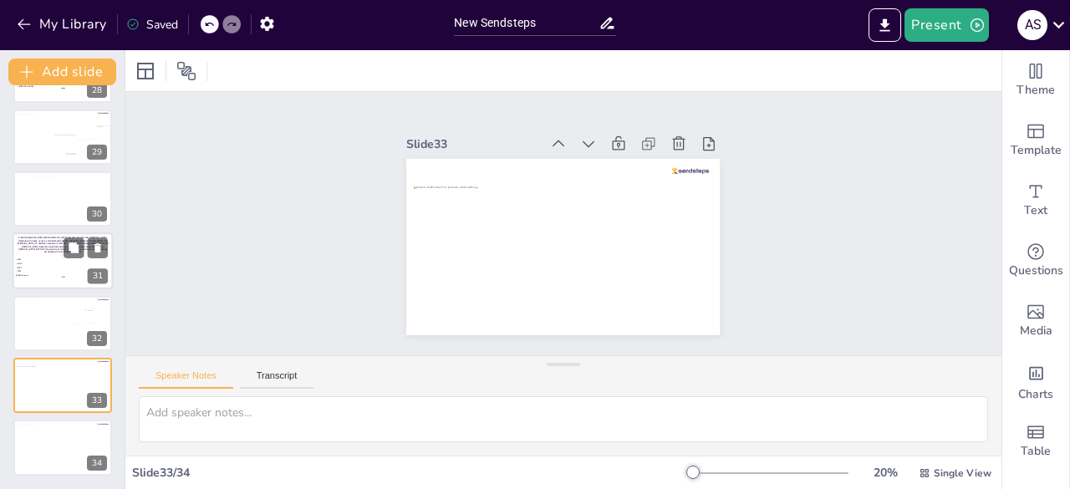
click at [35, 267] on span "BRAF" at bounding box center [42, 268] width 48 height 2
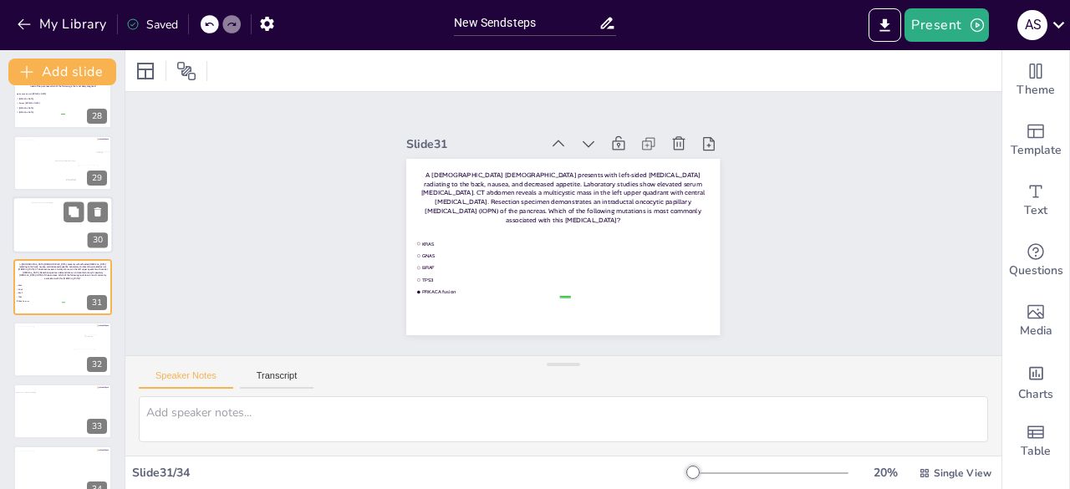
click at [48, 224] on div at bounding box center [64, 225] width 64 height 46
type textarea "A [DEMOGRAPHIC_DATA] [DEMOGRAPHIC_DATA] presents with left-sided [MEDICAL_DATA]…"
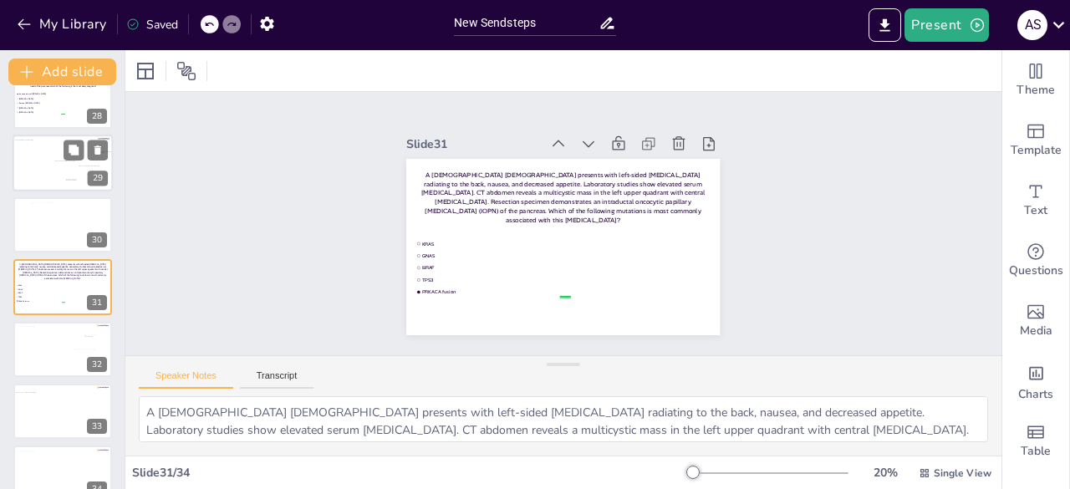
scroll to position [1643, 0]
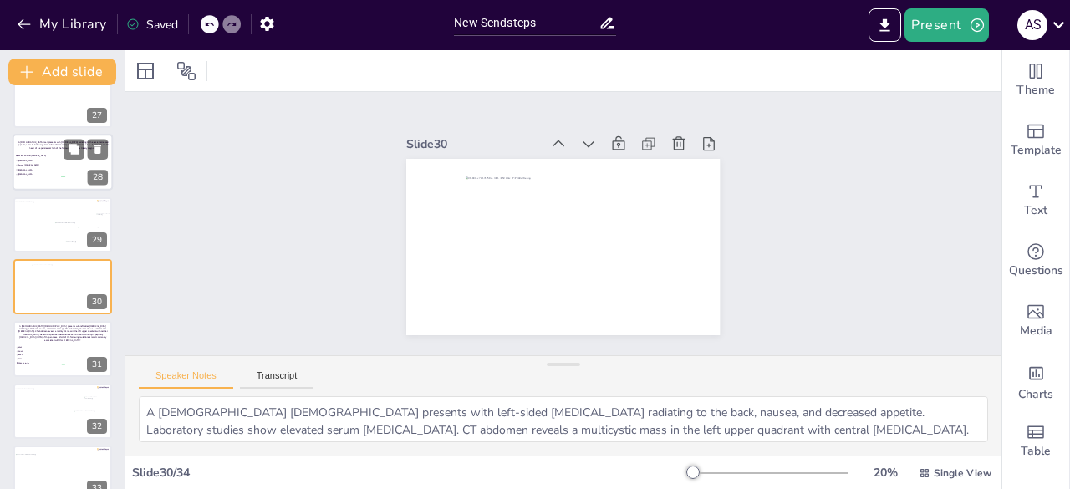
click at [26, 159] on li "[MEDICAL_DATA]" at bounding box center [40, 161] width 50 height 4
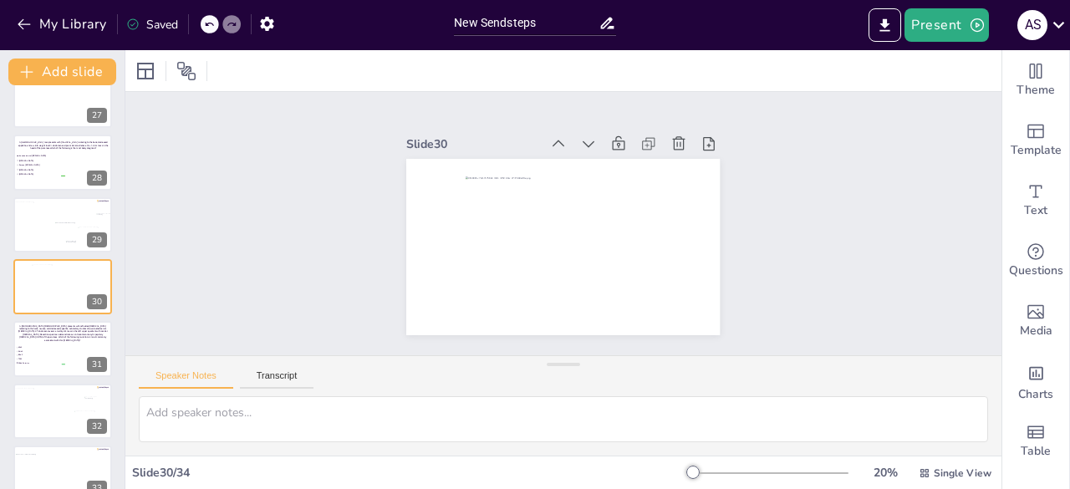
scroll to position [1519, 0]
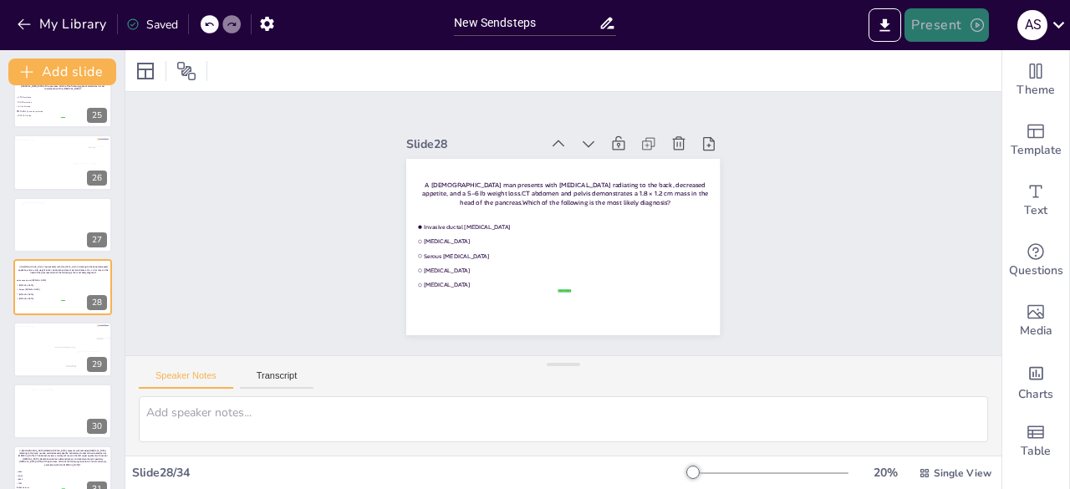
click at [946, 27] on button "Present" at bounding box center [947, 24] width 84 height 33
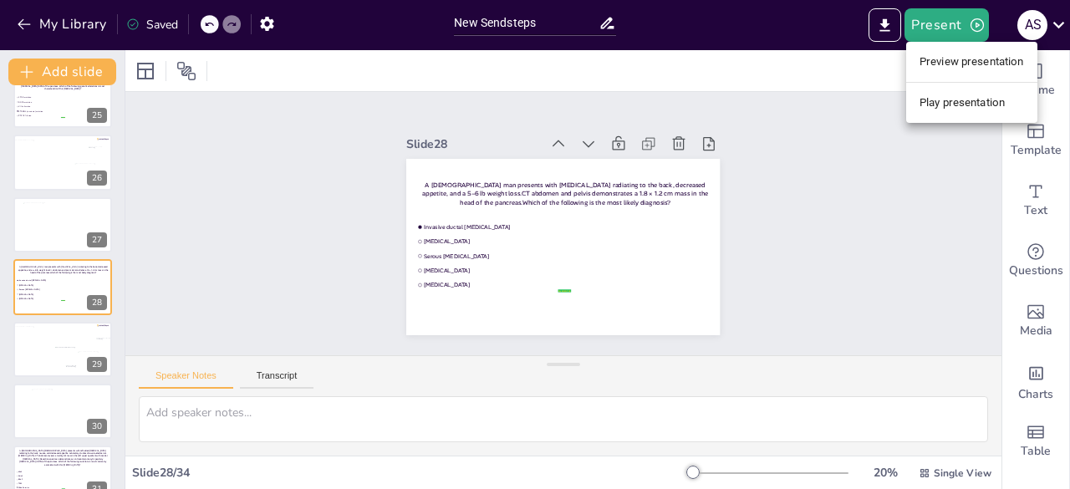
click at [933, 100] on li "Play presentation" at bounding box center [971, 102] width 131 height 27
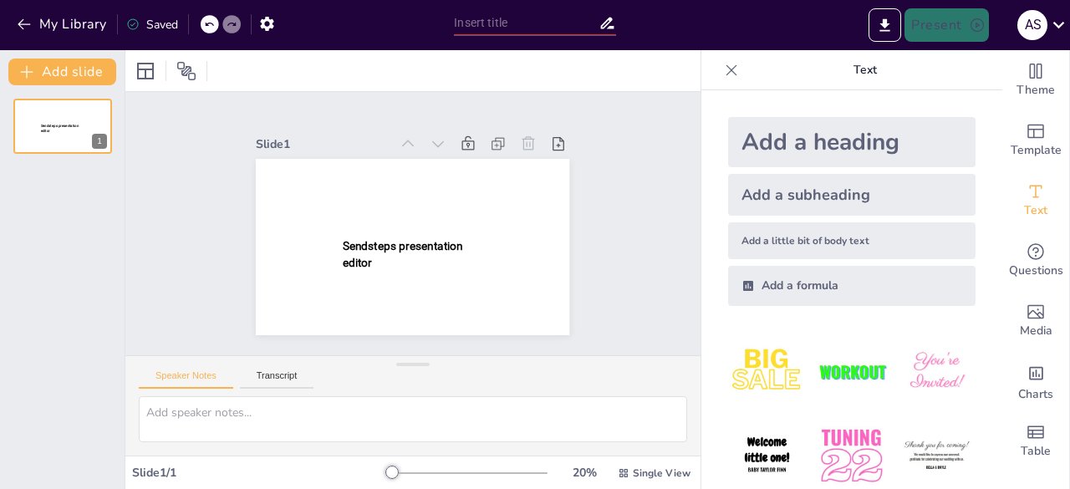
type input "New Sendsteps"
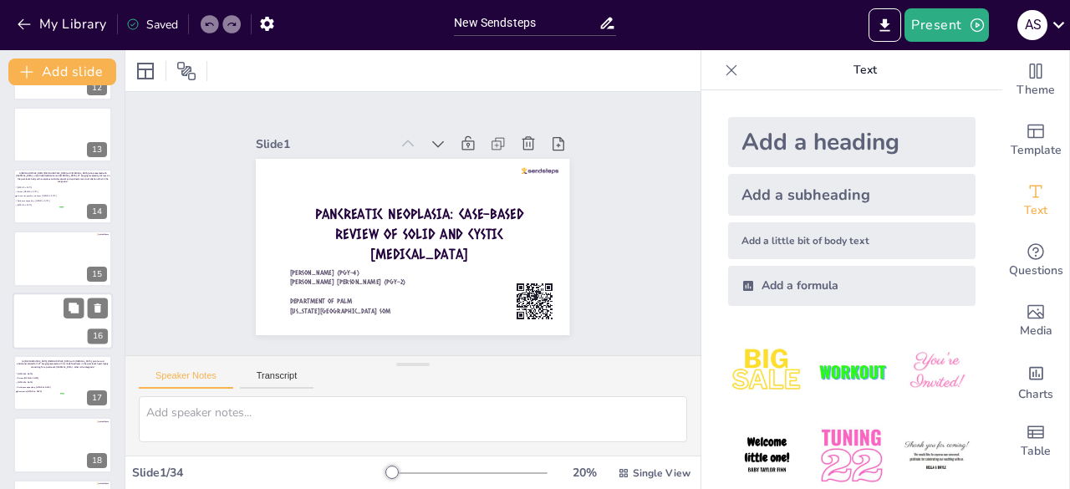
scroll to position [753, 0]
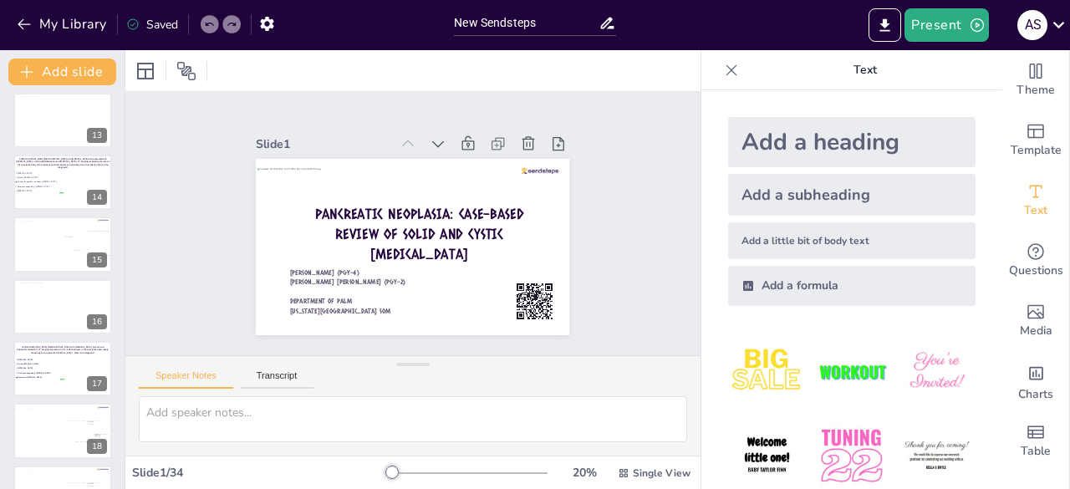
click at [723, 69] on icon at bounding box center [731, 70] width 17 height 17
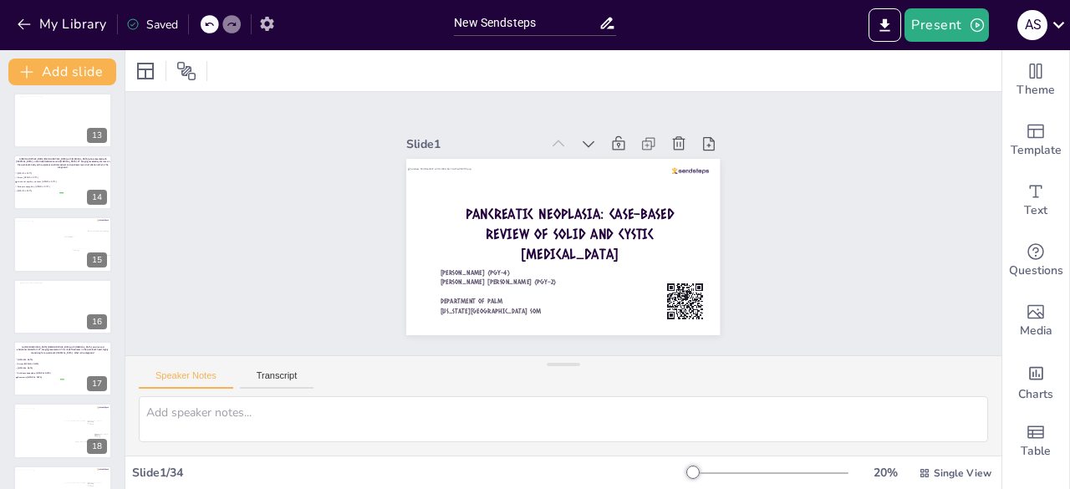
click at [264, 27] on icon "button" at bounding box center [266, 24] width 13 height 14
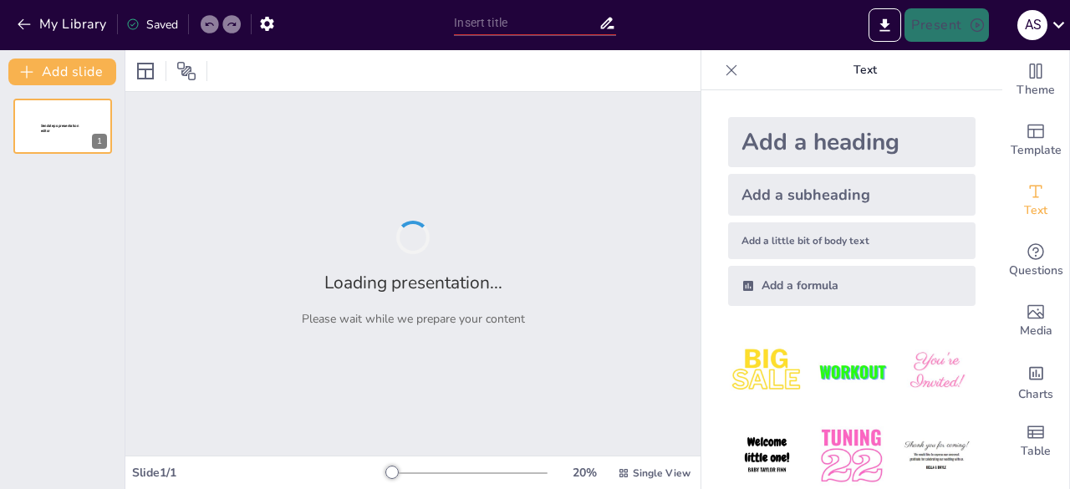
type input "New Sendsteps"
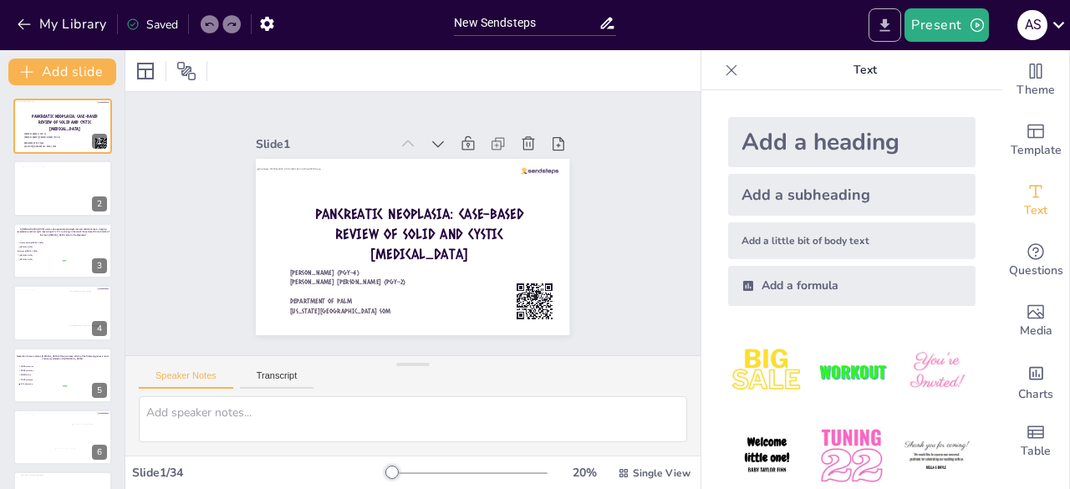
click at [892, 20] on icon "Export to PowerPoint" at bounding box center [885, 26] width 18 height 18
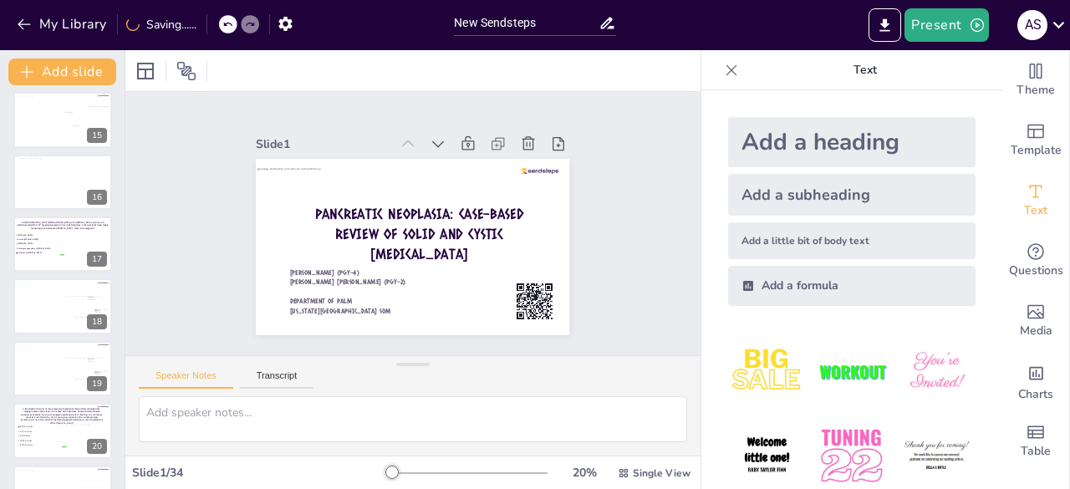
scroll to position [1003, 0]
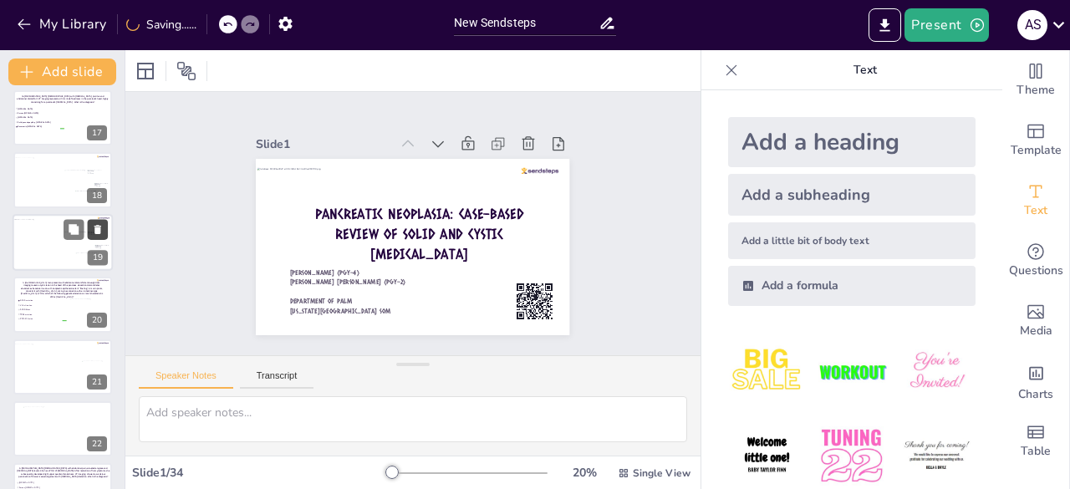
click at [95, 224] on icon at bounding box center [98, 229] width 12 height 12
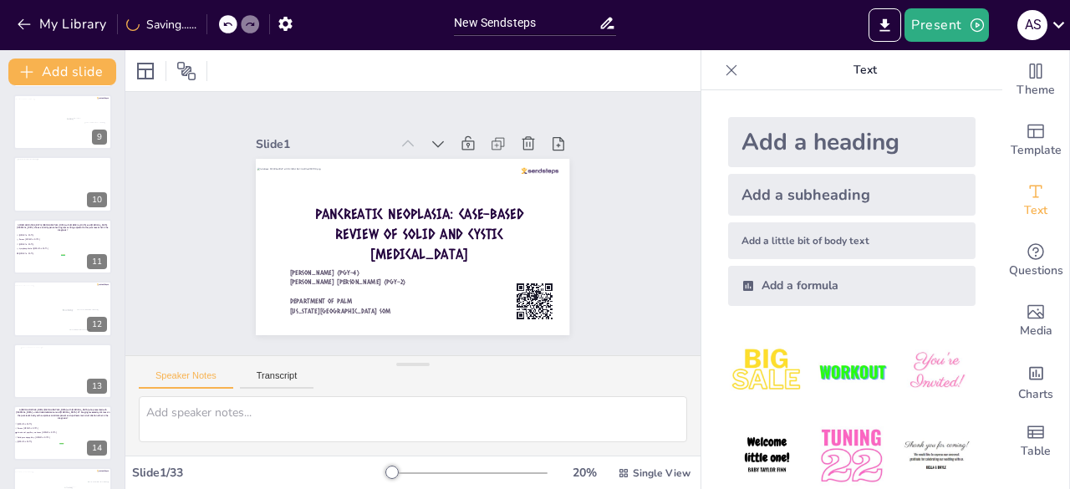
scroll to position [0, 0]
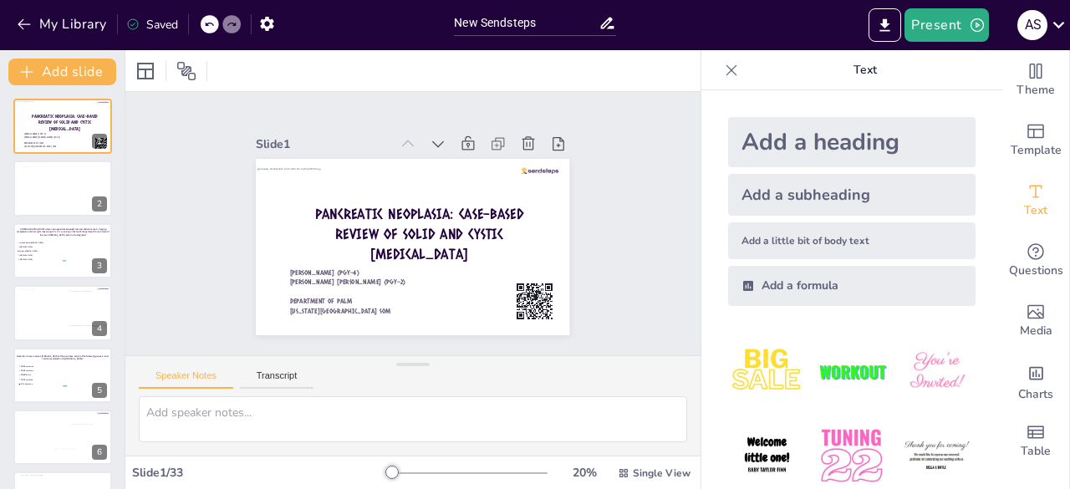
click at [166, 24] on div "Saved" at bounding box center [152, 25] width 52 height 16
drag, startPoint x: 166, startPoint y: 24, endPoint x: 152, endPoint y: 25, distance: 14.2
click at [152, 25] on div "Saved" at bounding box center [152, 25] width 52 height 16
click at [1052, 21] on icon at bounding box center [1059, 24] width 23 height 23
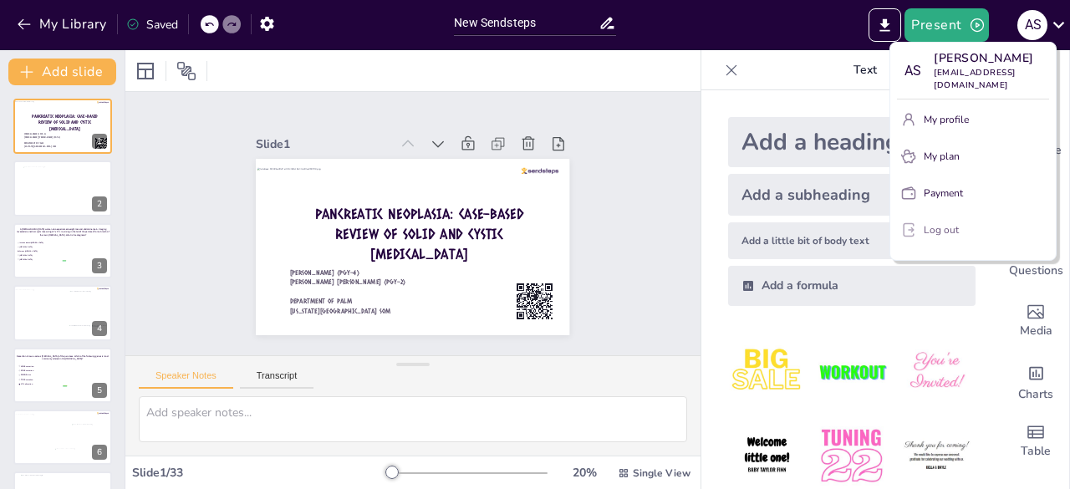
click at [929, 229] on p "Log out" at bounding box center [941, 229] width 35 height 15
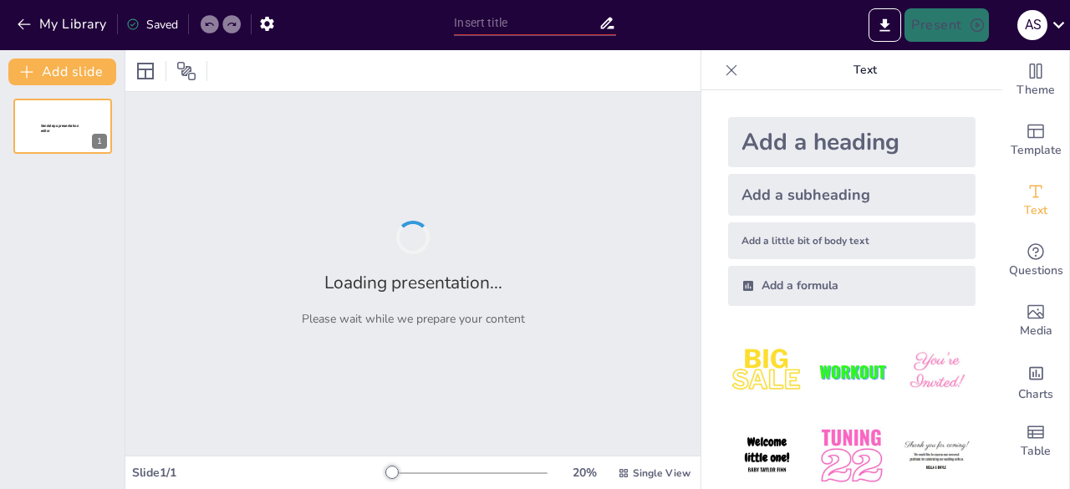
type input "New Sendsteps"
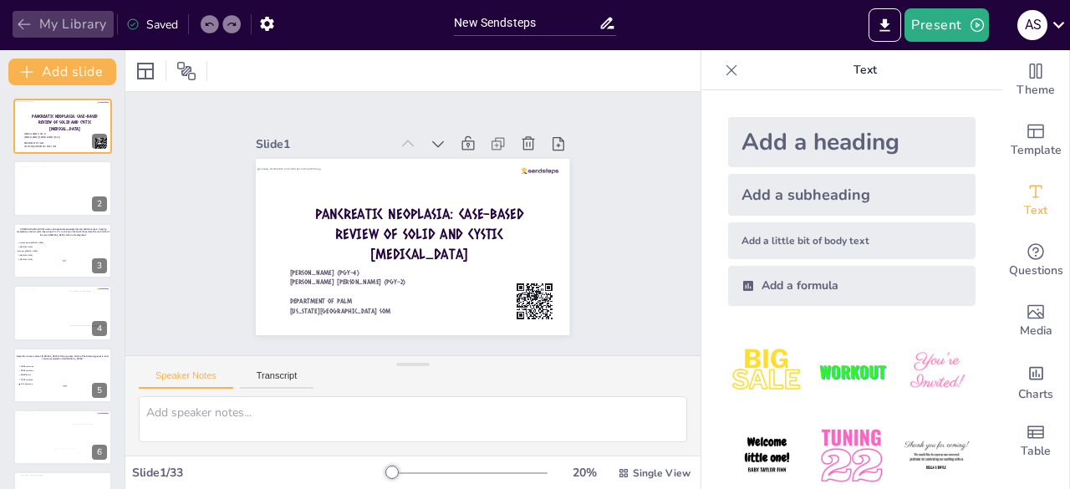
click at [72, 23] on button "My Library" at bounding box center [63, 24] width 101 height 27
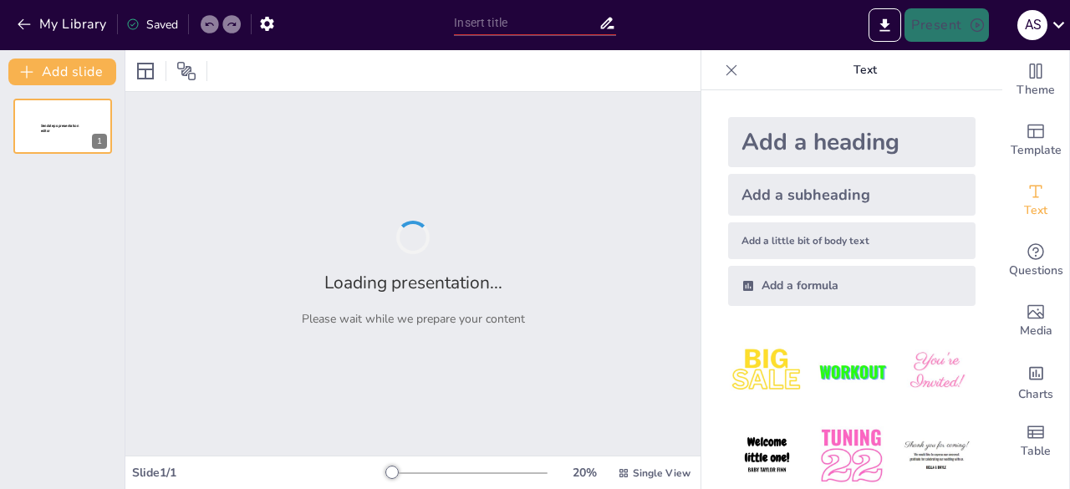
type input "New Sendsteps"
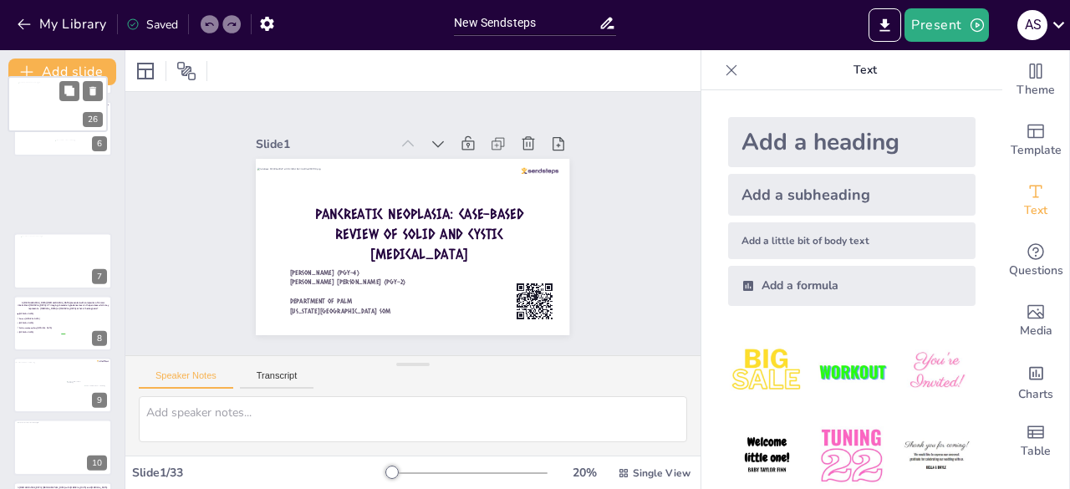
scroll to position [307, 0]
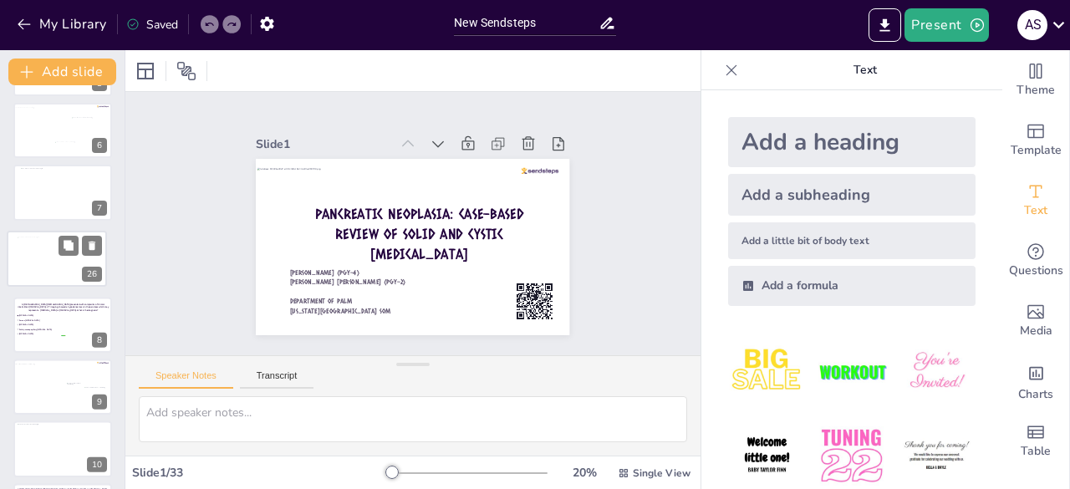
drag, startPoint x: 44, startPoint y: 430, endPoint x: 43, endPoint y: 259, distance: 170.6
click at [43, 259] on div at bounding box center [59, 260] width 82 height 46
type textarea "A [DEMOGRAPHIC_DATA] man presents with [MEDICAL_DATA] radiating to the back, de…"
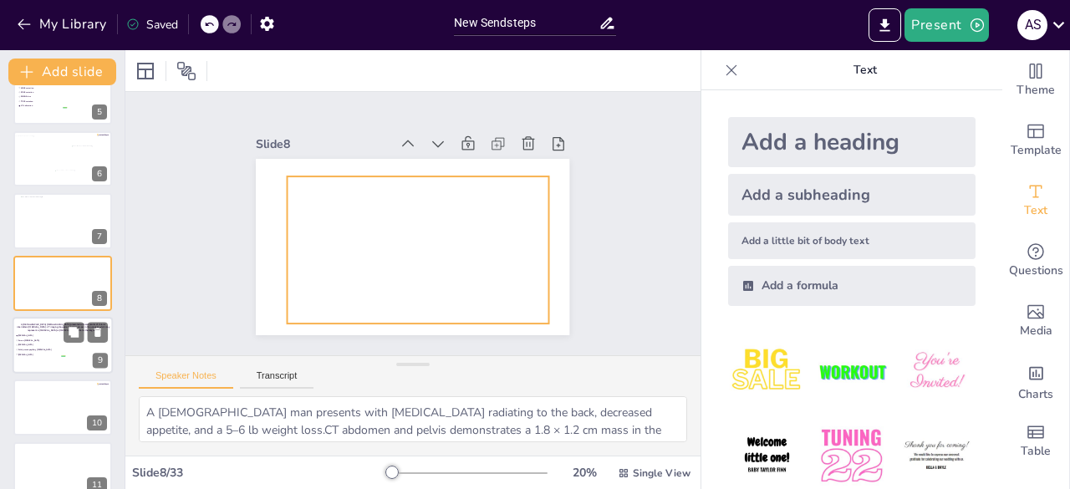
scroll to position [345, 0]
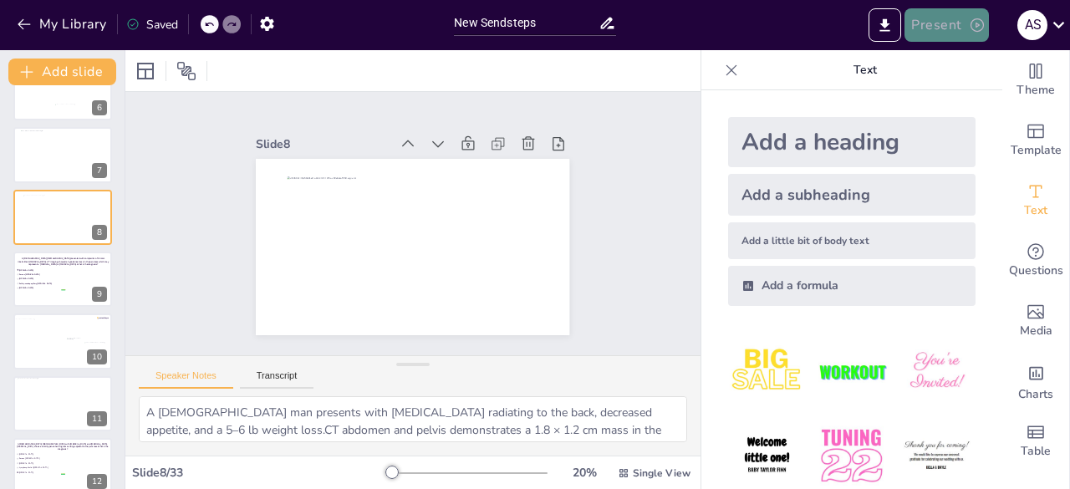
click at [942, 25] on button "Present" at bounding box center [947, 24] width 84 height 33
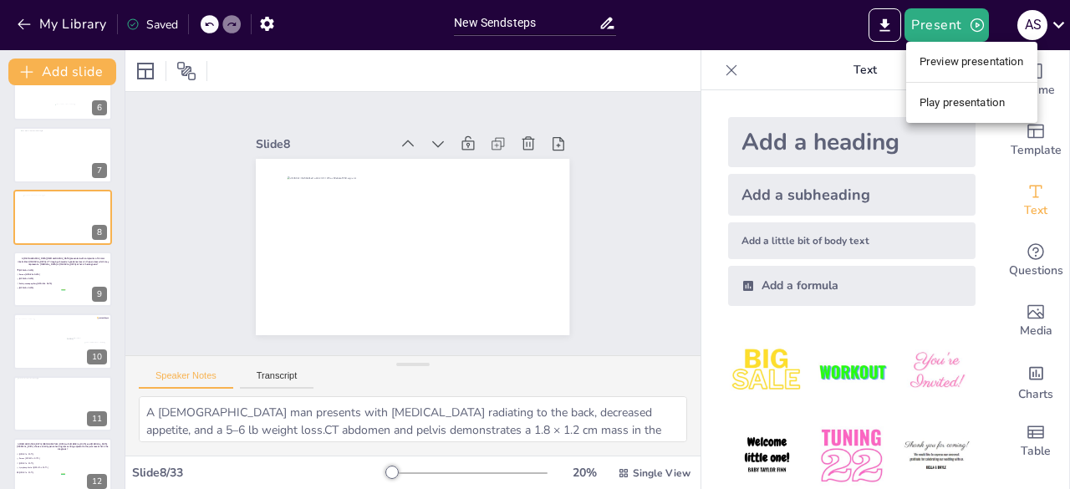
click at [950, 103] on li "Play presentation" at bounding box center [971, 102] width 131 height 27
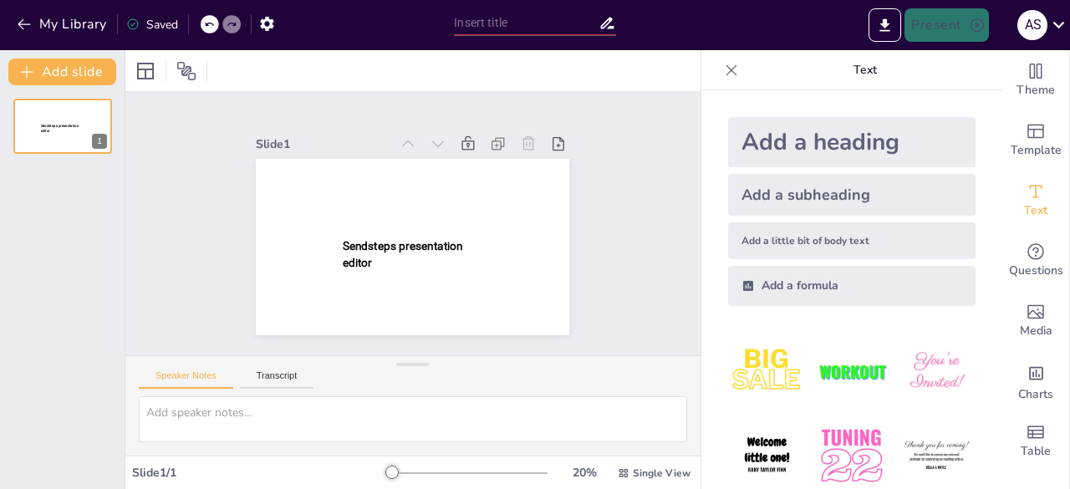
type input "New Sendsteps"
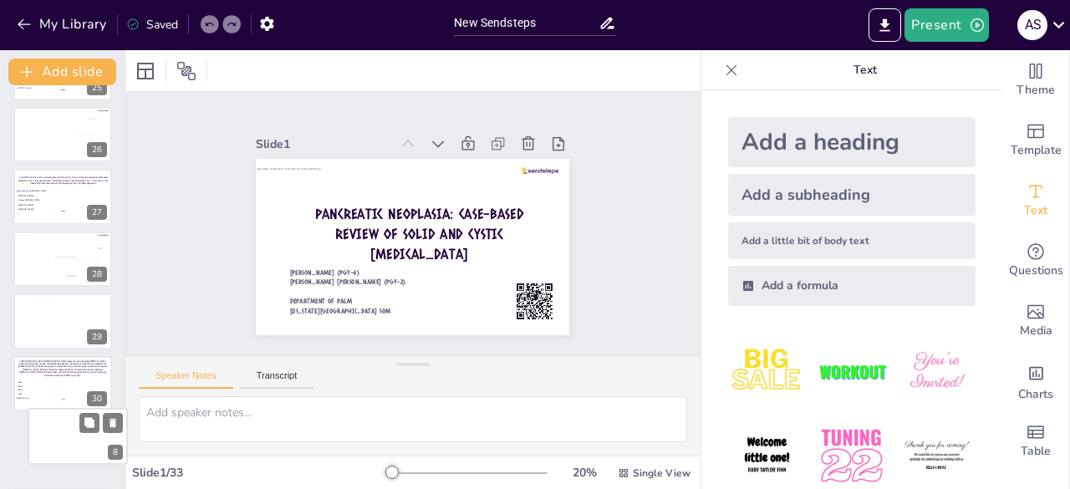
scroll to position [1549, 0]
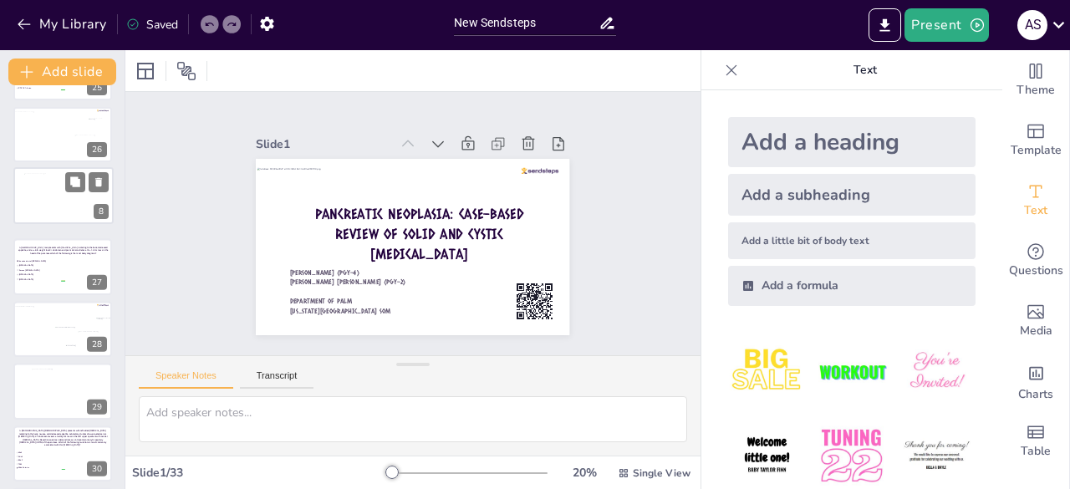
drag, startPoint x: 45, startPoint y: 401, endPoint x: 47, endPoint y: 212, distance: 189.8
click at [47, 212] on div at bounding box center [65, 196] width 82 height 46
type textarea "A [DEMOGRAPHIC_DATA] man presents with [MEDICAL_DATA] radiating to the back, de…"
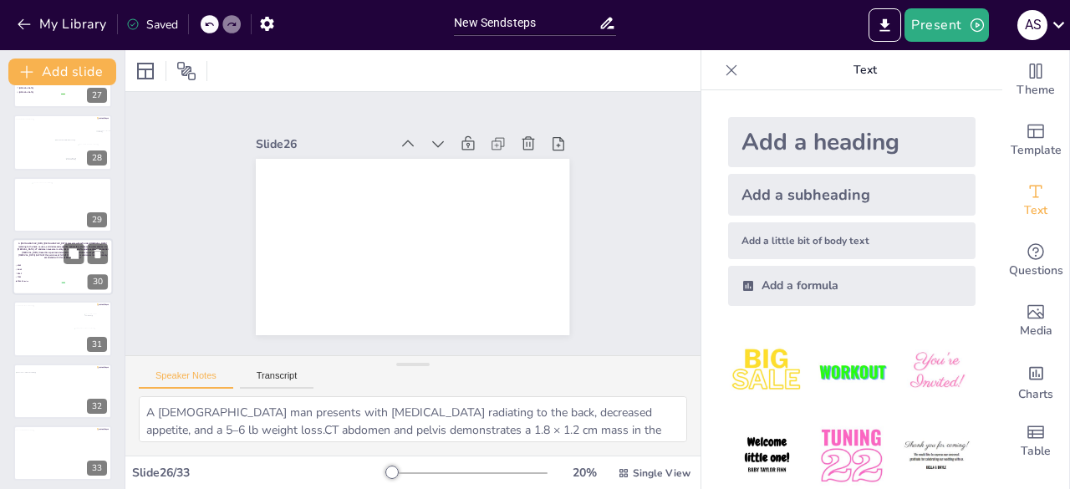
scroll to position [1668, 0]
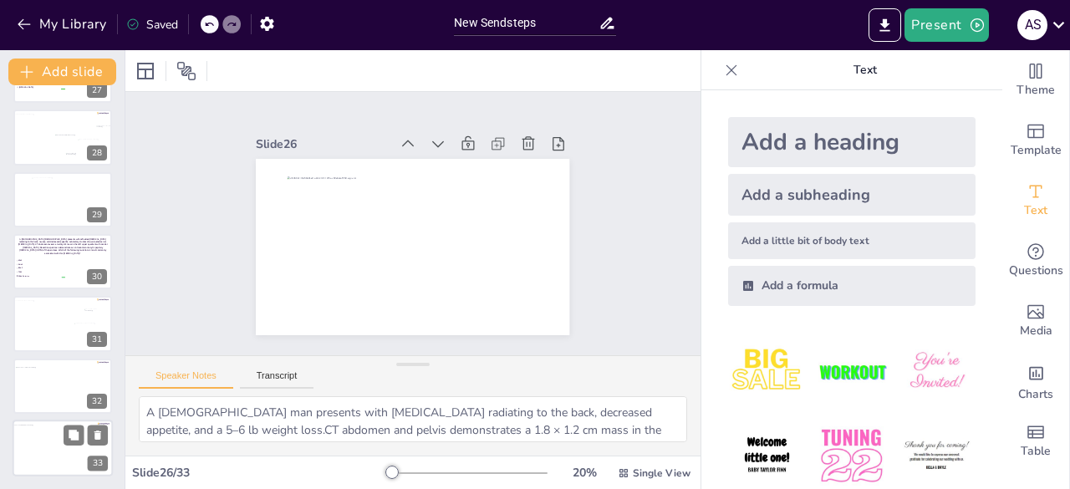
click at [68, 457] on div at bounding box center [61, 451] width 96 height 52
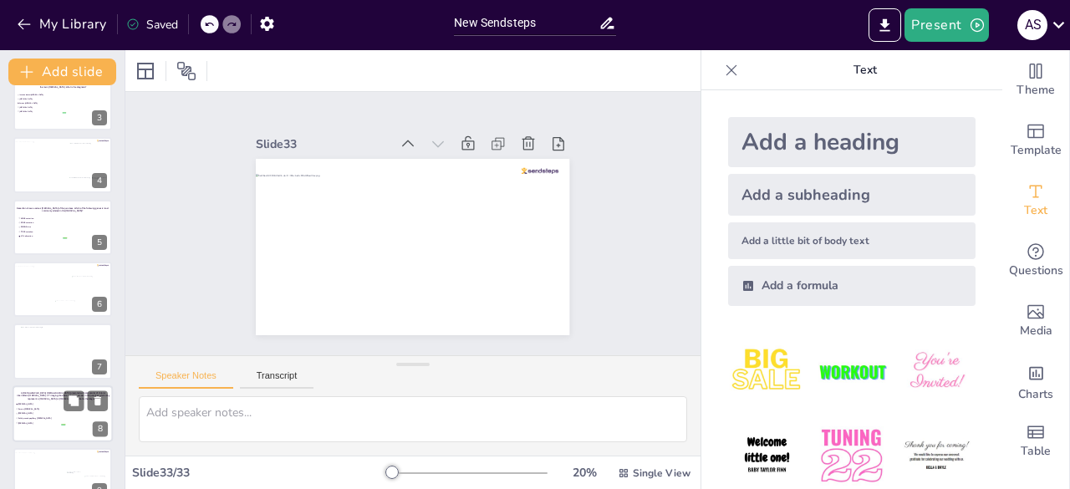
scroll to position [79, 0]
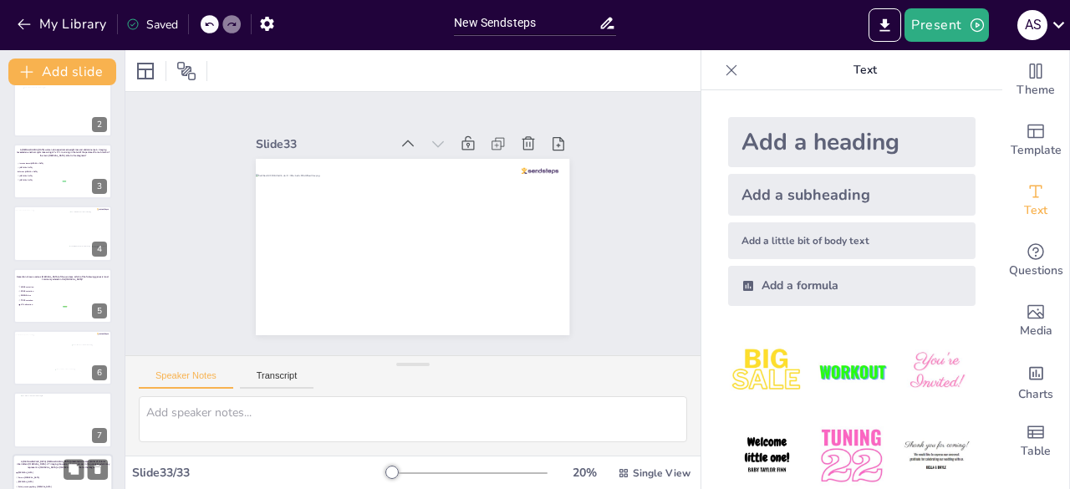
click at [411, 475] on div at bounding box center [467, 473] width 161 height 13
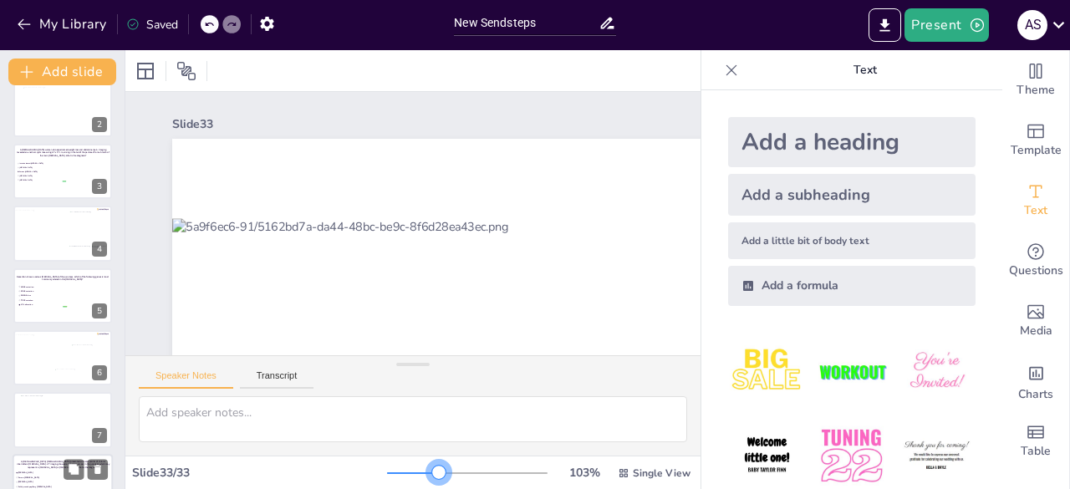
click at [427, 467] on div at bounding box center [467, 473] width 161 height 13
click at [408, 474] on div at bounding box center [467, 473] width 161 height 13
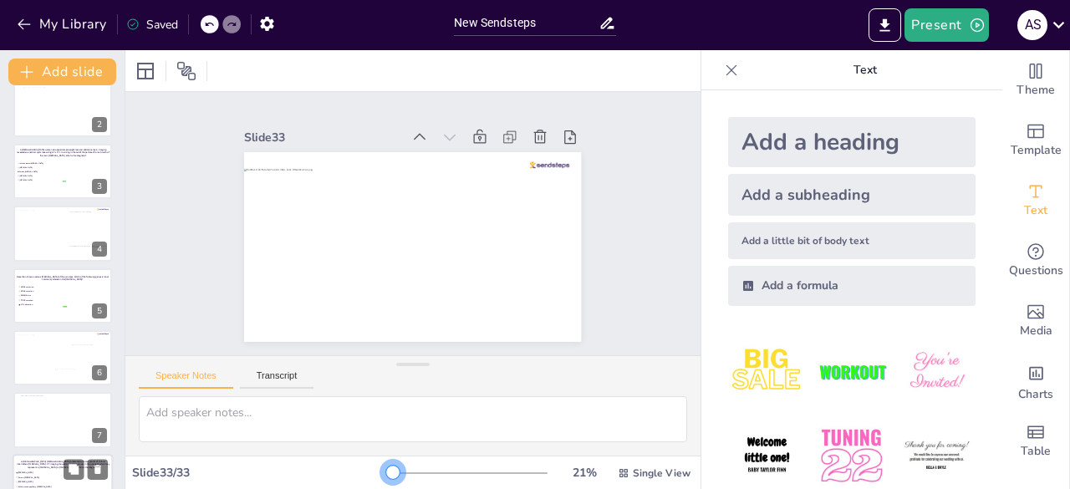
drag, startPoint x: 409, startPoint y: 469, endPoint x: 382, endPoint y: 477, distance: 27.8
click at [386, 477] on div at bounding box center [392, 472] width 13 height 13
click at [718, 57] on div at bounding box center [731, 70] width 27 height 27
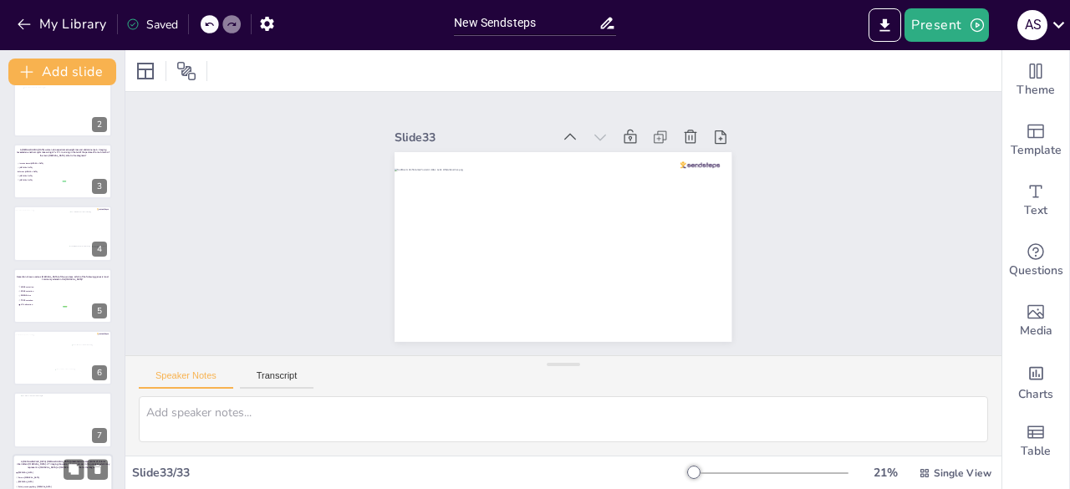
click at [704, 475] on div at bounding box center [768, 473] width 161 height 13
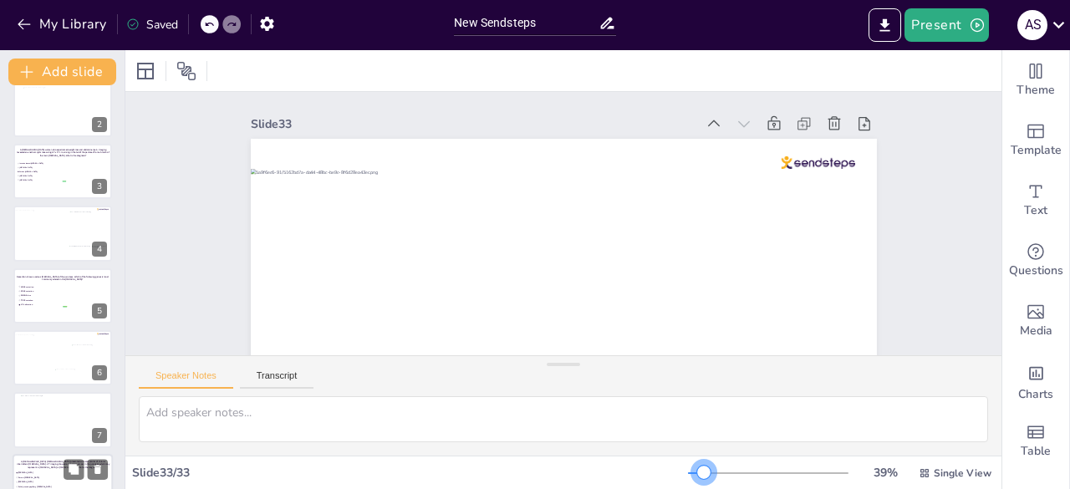
click at [693, 467] on div at bounding box center [768, 473] width 161 height 13
click at [697, 472] on div at bounding box center [703, 472] width 13 height 13
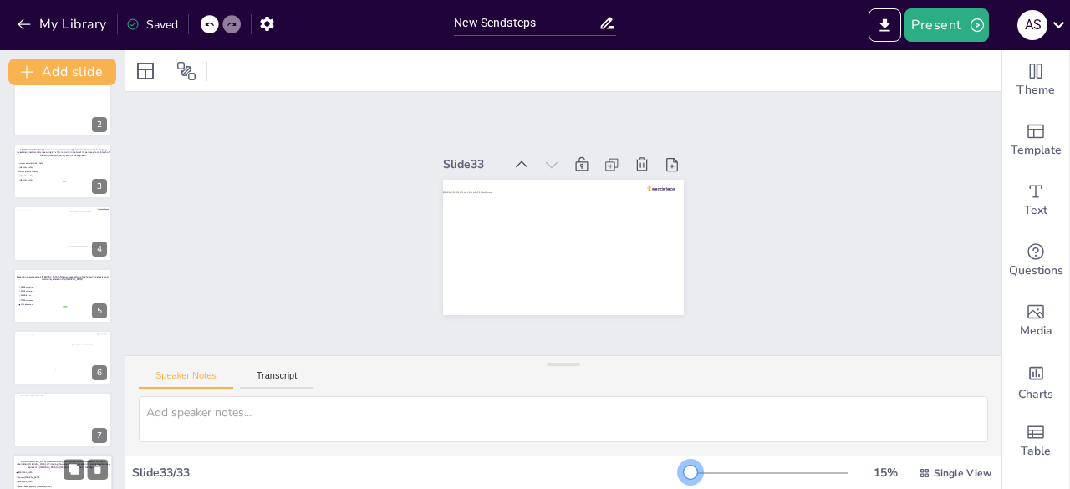
click at [684, 474] on div at bounding box center [690, 472] width 13 height 13
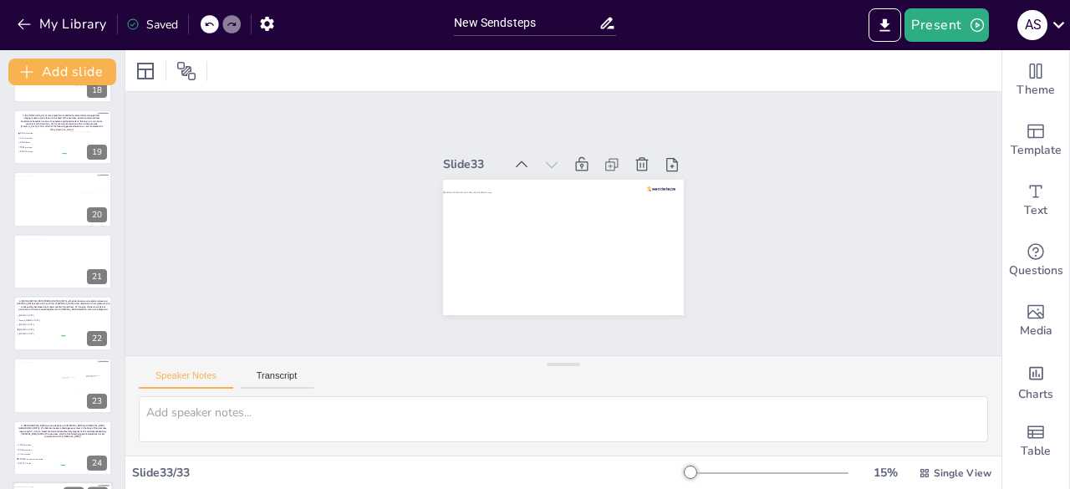
scroll to position [753, 0]
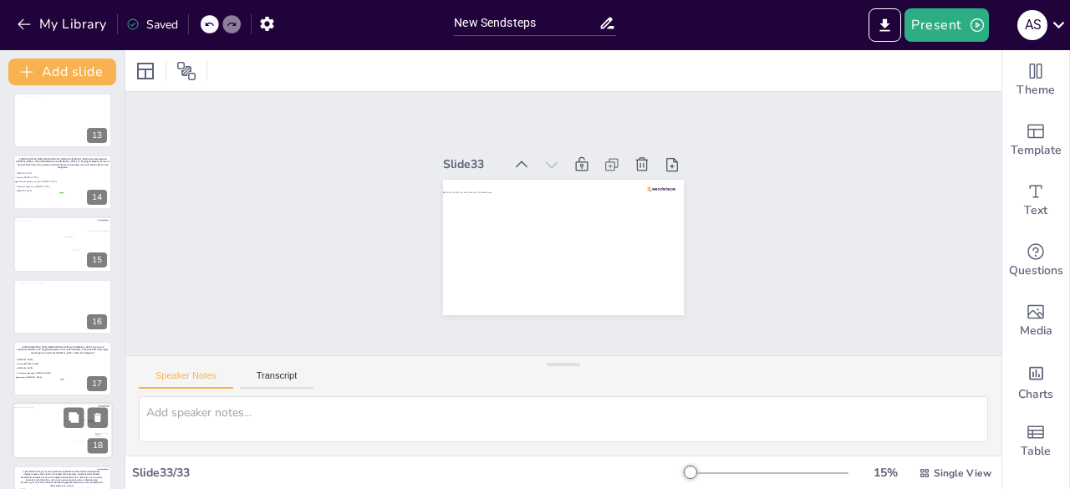
click at [41, 435] on div at bounding box center [61, 434] width 96 height 52
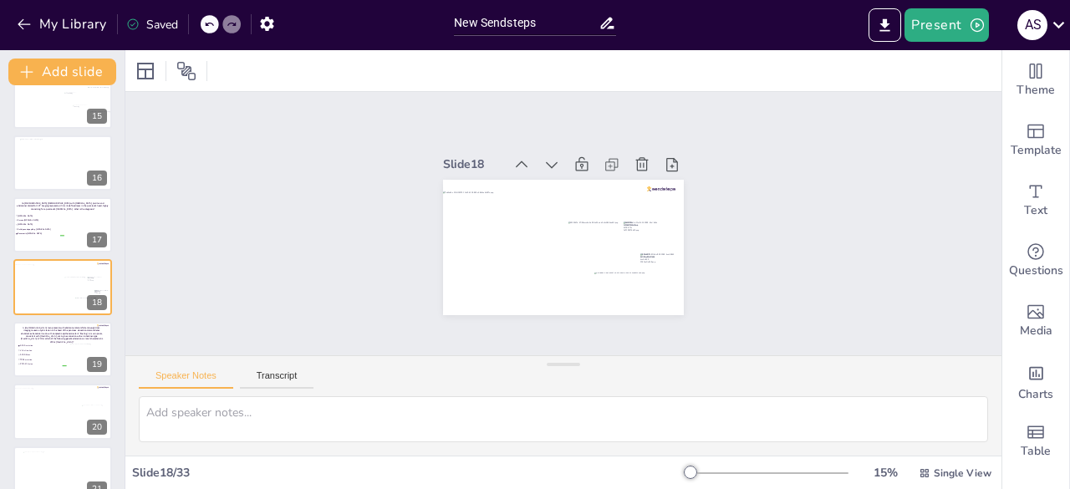
click at [686, 469] on div at bounding box center [690, 472] width 13 height 13
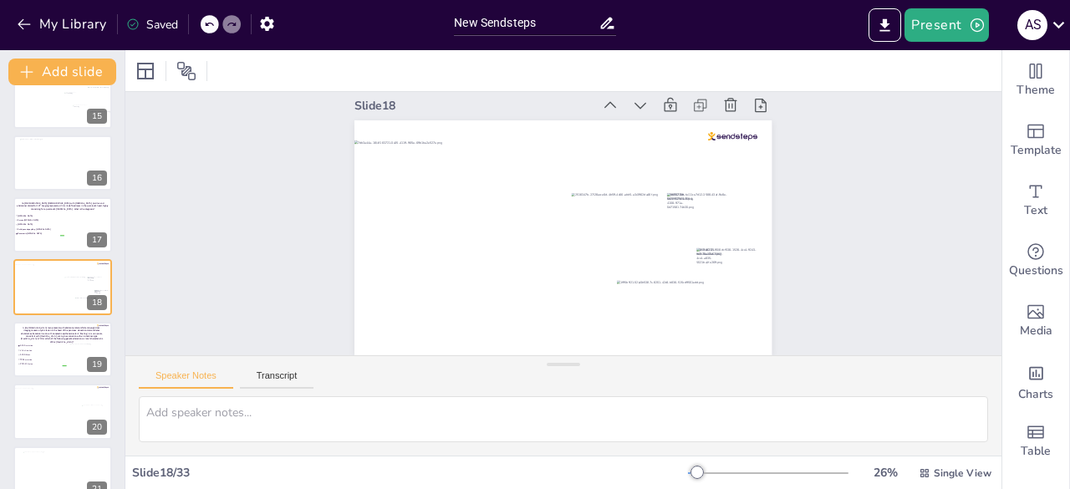
scroll to position [31, 0]
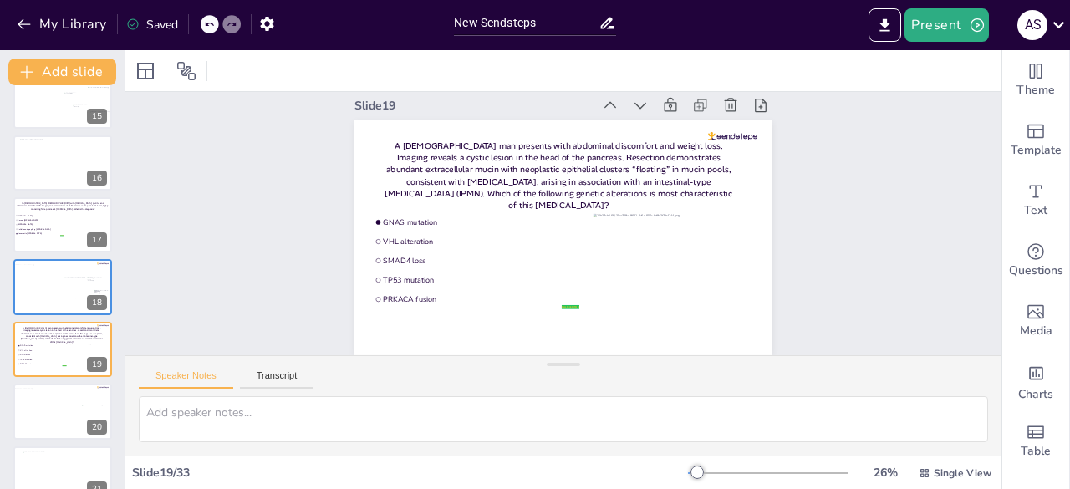
drag, startPoint x: 799, startPoint y: 236, endPoint x: 768, endPoint y: 276, distance: 50.2
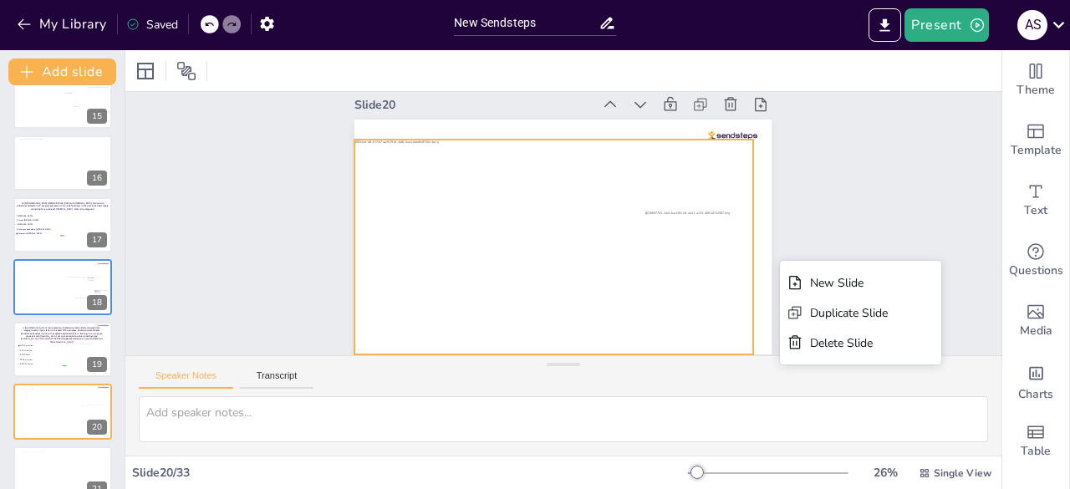
type textarea "A [DEMOGRAPHIC_DATA] [DEMOGRAPHIC_DATA] with abdominal pain, elevated amylase a…"
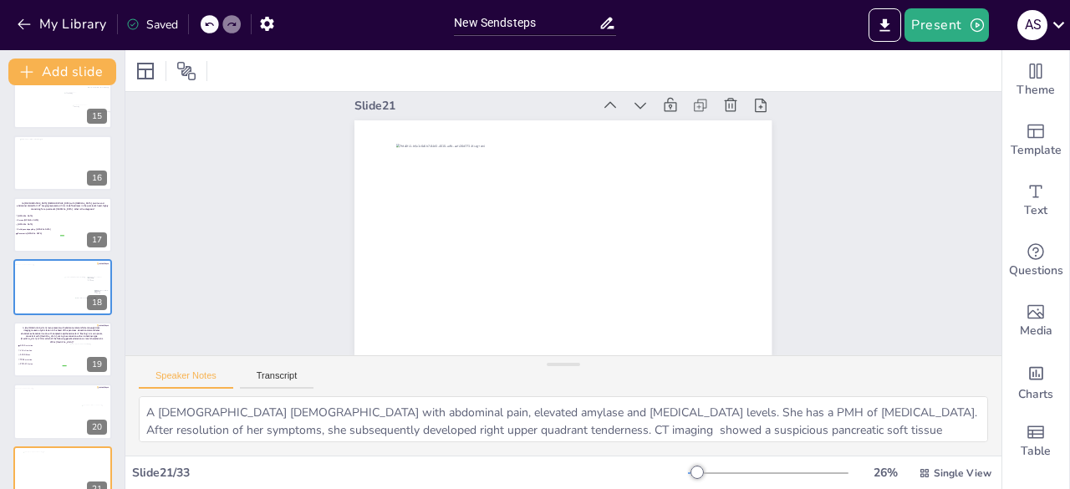
click at [910, 207] on div "Slide 1 PANCREATIC NEOPLASIA: CASE-BASED REVIEW OF SOLID AND CYSTIC TUMORS abdu…" at bounding box center [563, 215] width 876 height 282
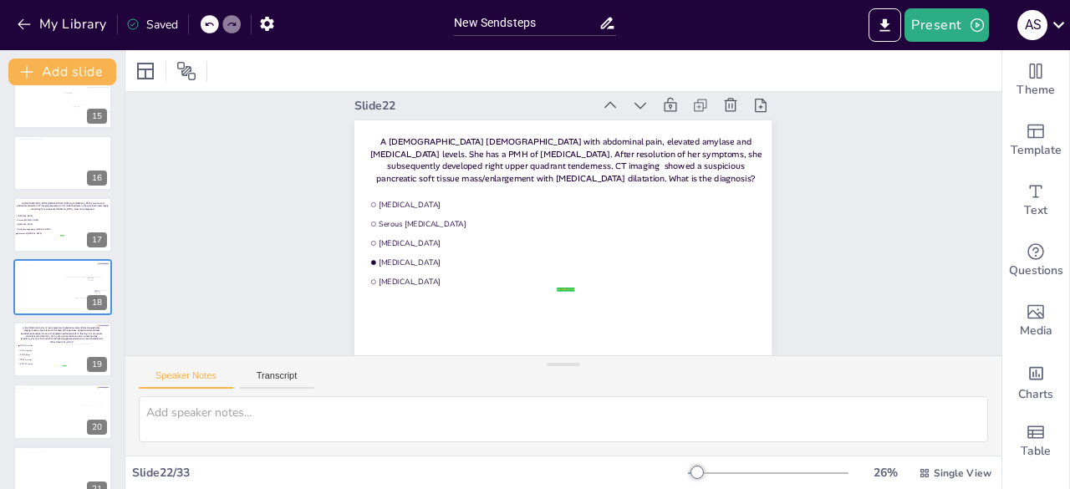
type textarea "A [DEMOGRAPHIC_DATA] [DEMOGRAPHIC_DATA] with abdominal pain, elevated amylase a…"
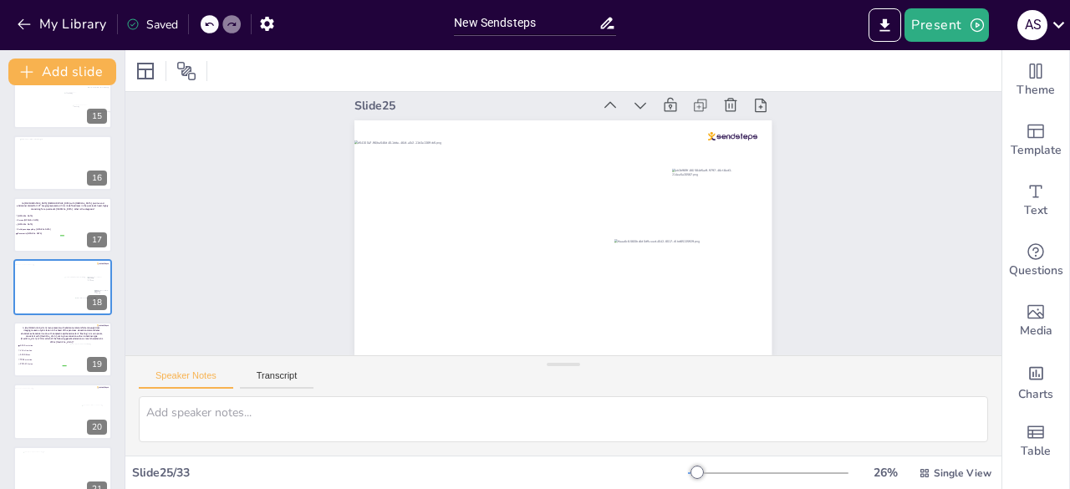
type textarea "A [DEMOGRAPHIC_DATA] man presents with [MEDICAL_DATA] radiating to the back, de…"
type textarea "A [DEMOGRAPHIC_DATA] [DEMOGRAPHIC_DATA] presents with left-sided [MEDICAL_DATA]…"
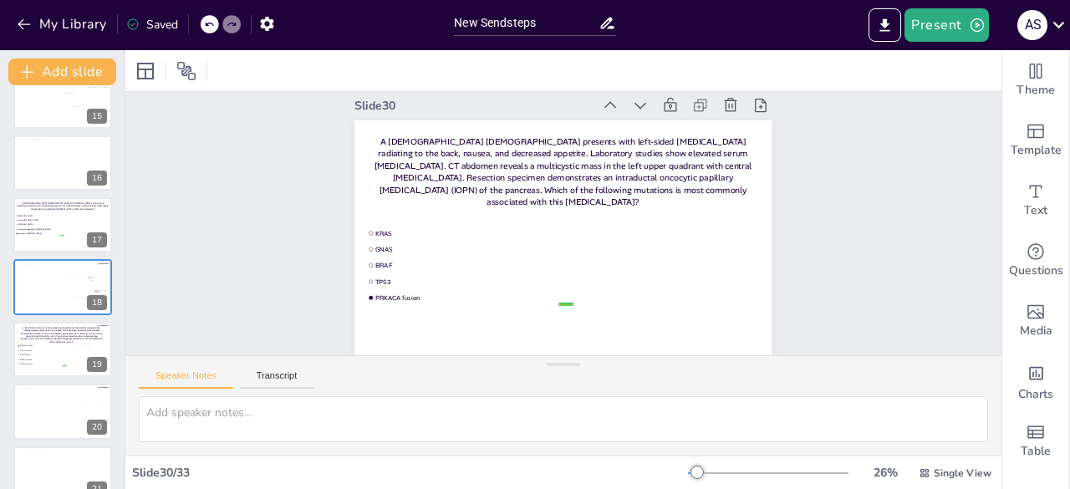
type textarea "A [DEMOGRAPHIC_DATA] [DEMOGRAPHIC_DATA] presents with left-sided [MEDICAL_DATA]…"
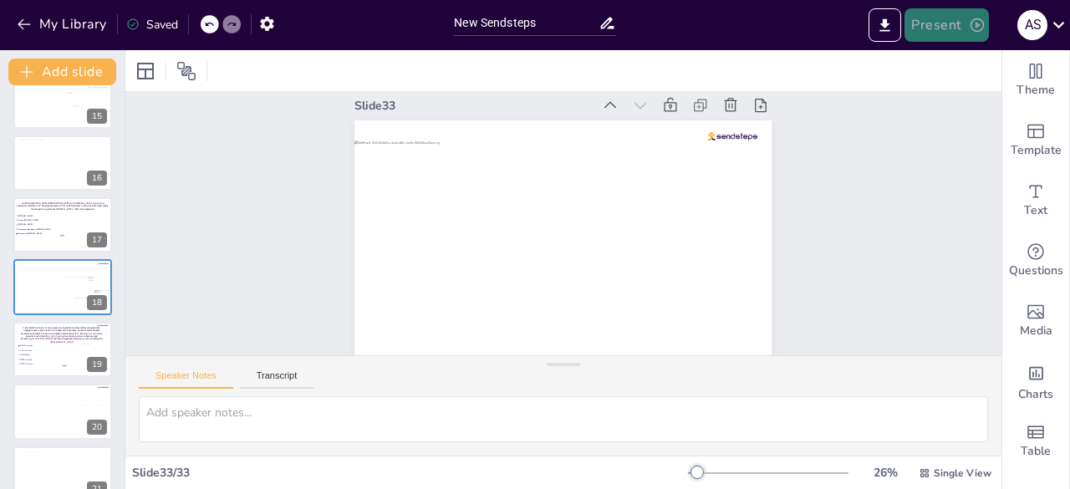
click at [926, 36] on button "Present" at bounding box center [947, 24] width 84 height 33
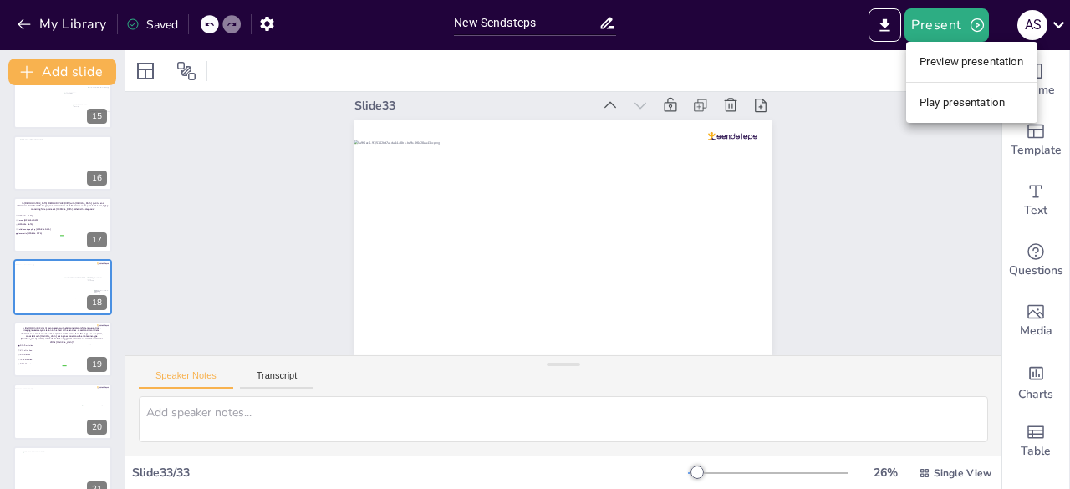
click at [945, 104] on li "Play presentation" at bounding box center [971, 102] width 131 height 27
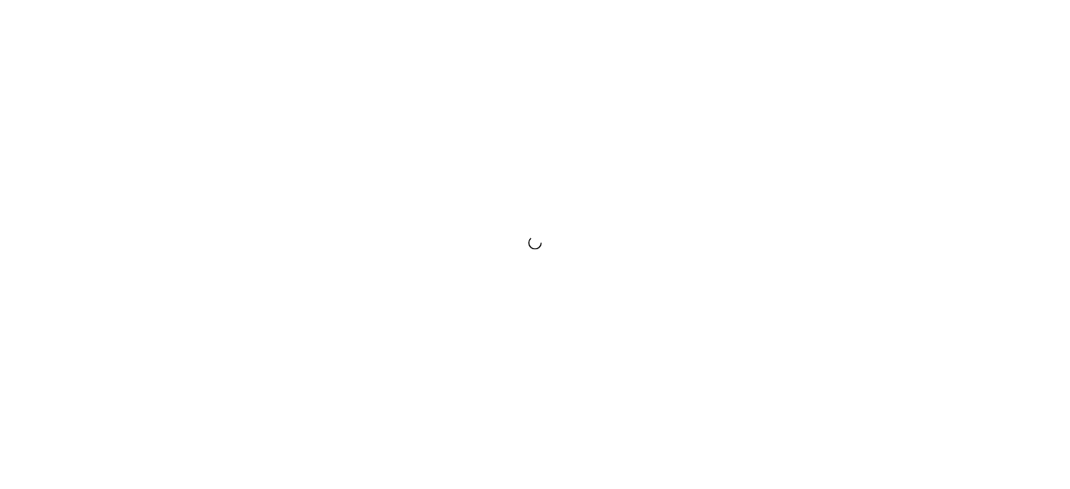
click at [958, 296] on div at bounding box center [535, 244] width 1070 height 489
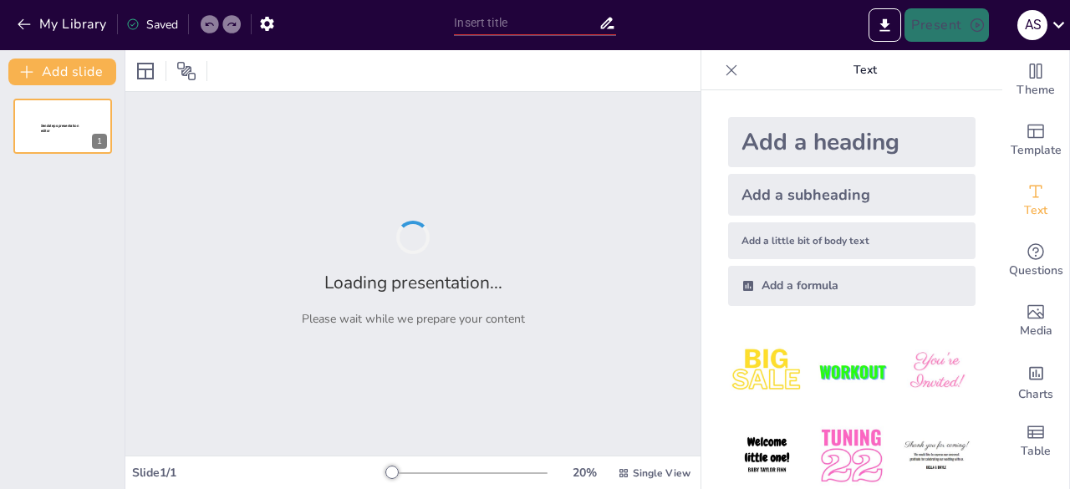
type input "New Sendsteps"
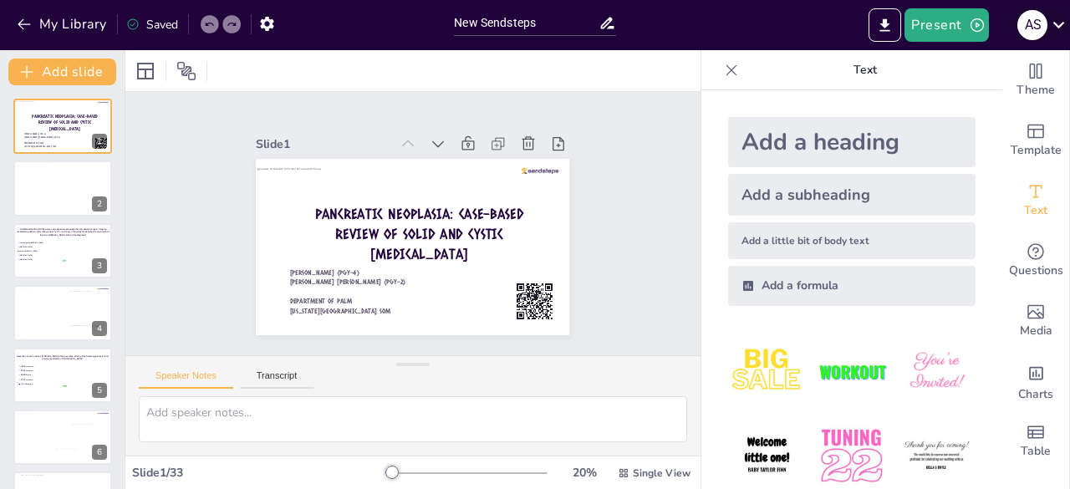
click at [1054, 28] on icon at bounding box center [1059, 24] width 23 height 23
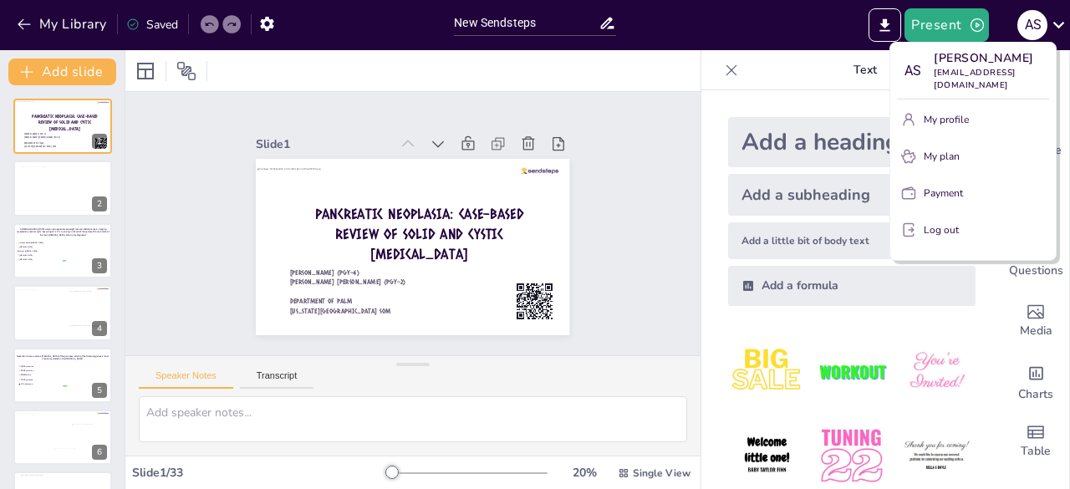
click at [936, 233] on p "Log out" at bounding box center [941, 229] width 35 height 15
